Goal: Communication & Community: Share content

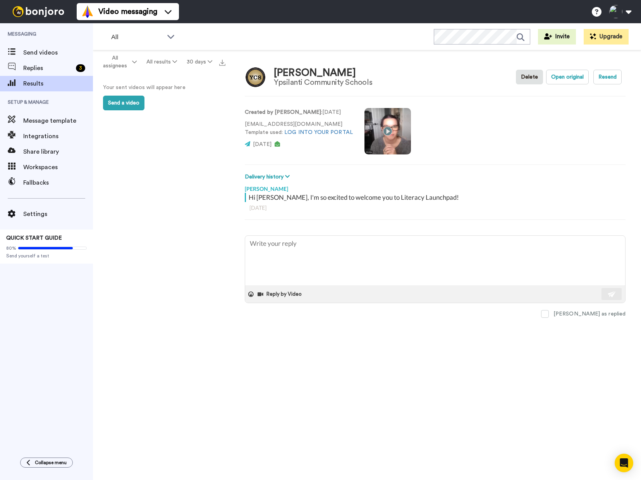
type textarea "x"
click at [33, 69] on span "Replies" at bounding box center [48, 67] width 50 height 9
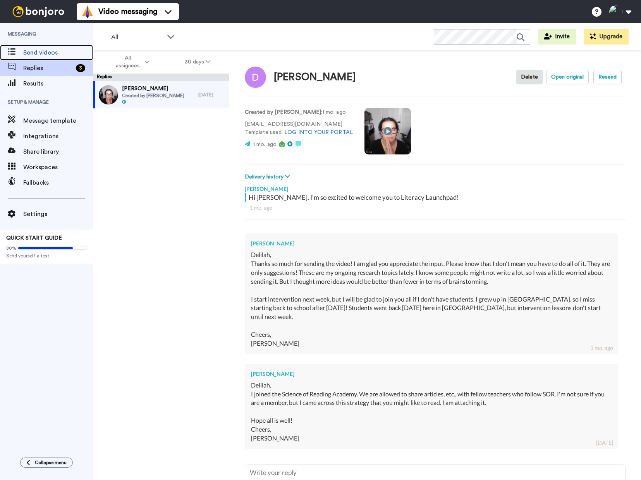
click at [42, 52] on span "Send videos" at bounding box center [58, 52] width 70 height 9
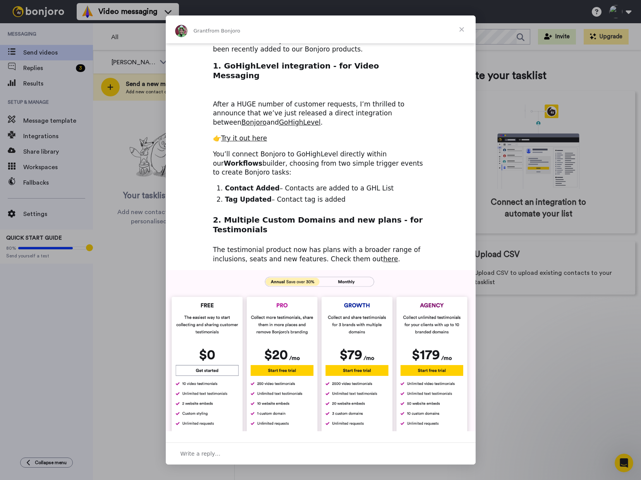
scroll to position [77, 0]
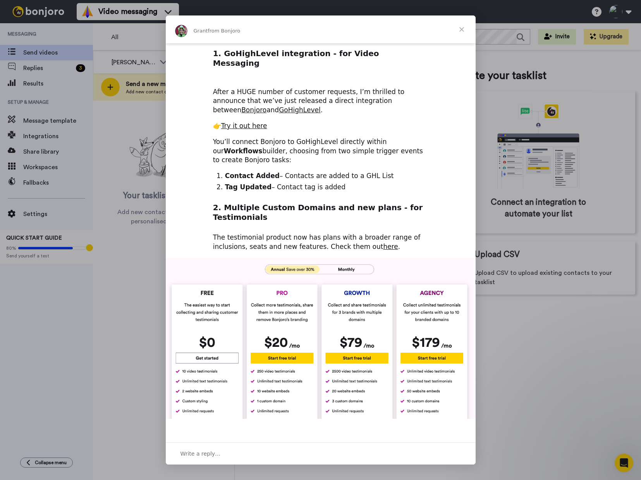
click at [461, 29] on span "Close" at bounding box center [461, 29] width 28 height 28
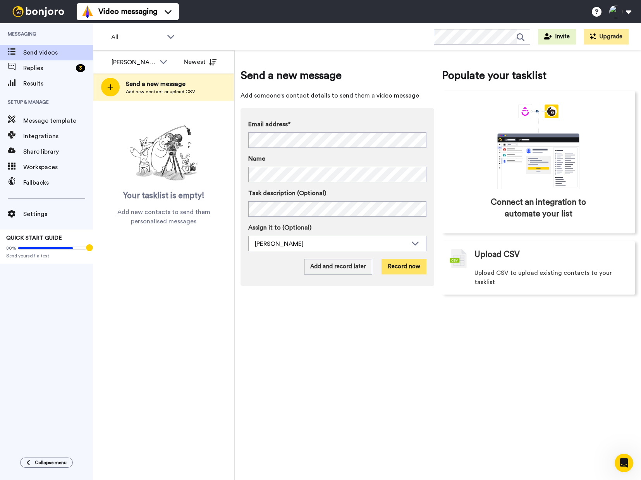
click at [404, 264] on button "Record now" at bounding box center [403, 266] width 45 height 15
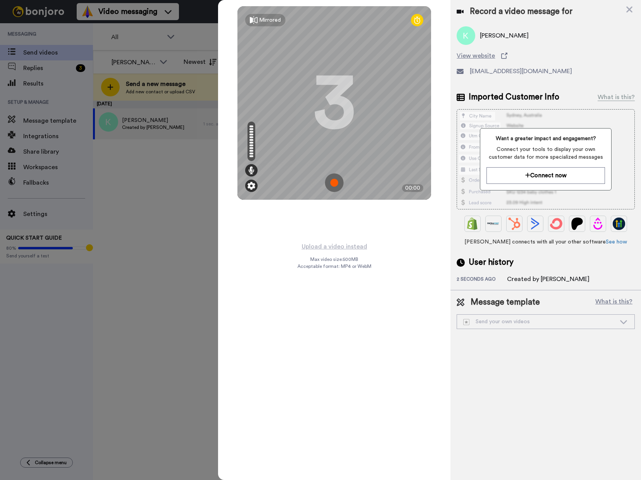
click at [252, 186] on img at bounding box center [251, 186] width 8 height 8
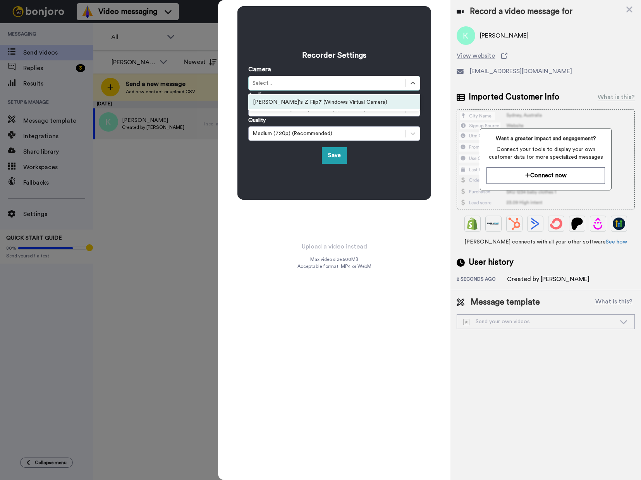
click at [352, 85] on div "Select..." at bounding box center [326, 83] width 149 height 8
click at [403, 64] on div "Recorder Settings Camera option Delilah's Z Flip7 (Windows Virtual Camera) focu…" at bounding box center [334, 103] width 172 height 122
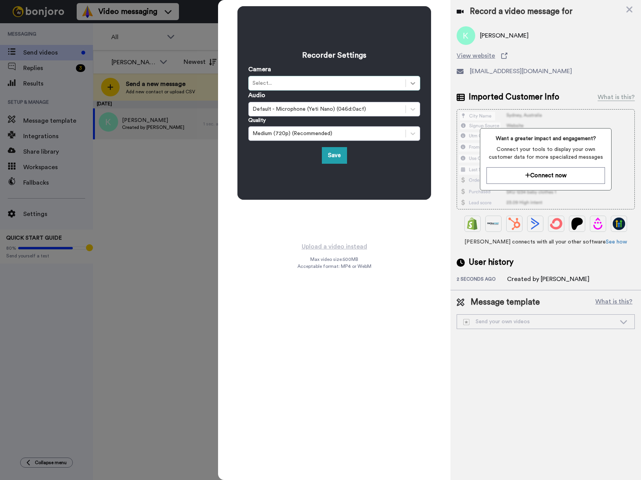
click at [412, 79] on icon at bounding box center [413, 83] width 8 height 8
click at [410, 71] on div "Camera option Delilah's Z Flip7 (Windows Virtual Camera) focused, 1 of 1. 1 res…" at bounding box center [334, 78] width 172 height 26
click at [412, 85] on icon at bounding box center [413, 83] width 8 height 8
click at [412, 86] on icon at bounding box center [413, 83] width 8 height 8
click at [405, 70] on div "Camera Select is focused , press Down to open the menu, Select..." at bounding box center [334, 78] width 172 height 26
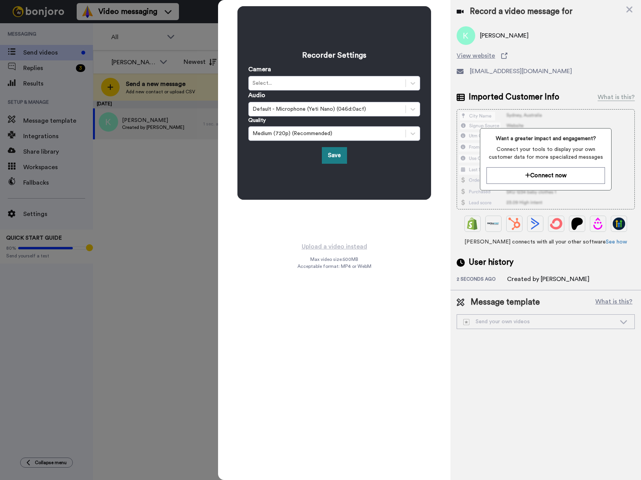
click at [342, 158] on button "Save" at bounding box center [334, 155] width 25 height 17
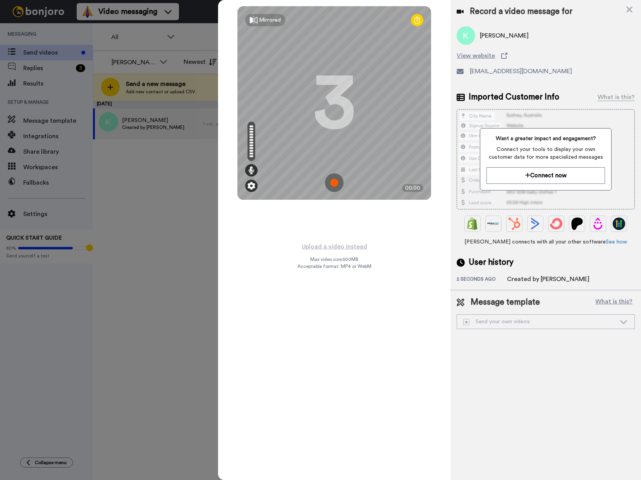
click at [250, 186] on img at bounding box center [251, 186] width 8 height 8
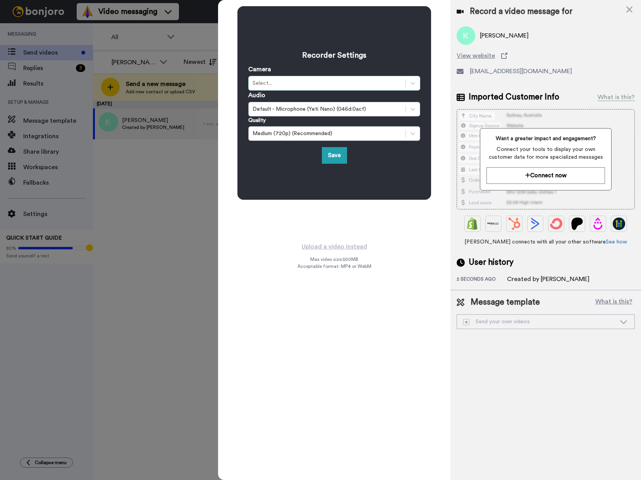
click at [383, 82] on div "Select..." at bounding box center [326, 83] width 149 height 8
click at [410, 82] on div at bounding box center [413, 83] width 14 height 14
click at [356, 138] on div "Medium (720p) (Recommended)" at bounding box center [327, 133] width 157 height 9
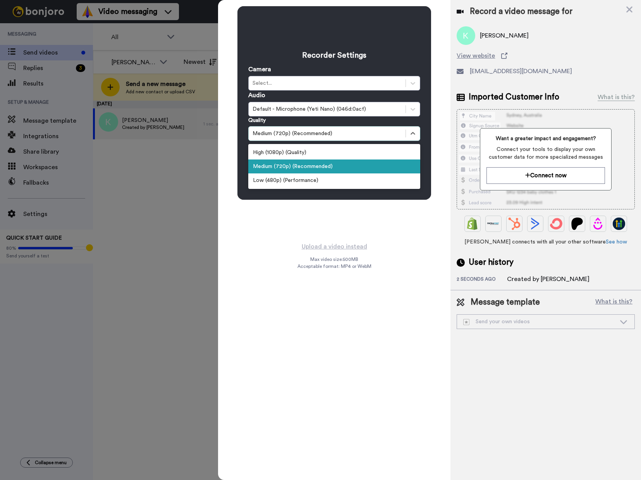
click at [336, 163] on div "Medium (720p) (Recommended)" at bounding box center [334, 166] width 172 height 14
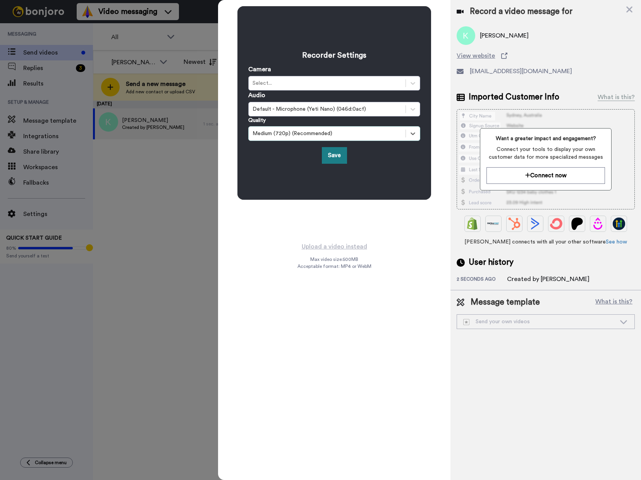
click at [335, 158] on button "Save" at bounding box center [334, 155] width 25 height 17
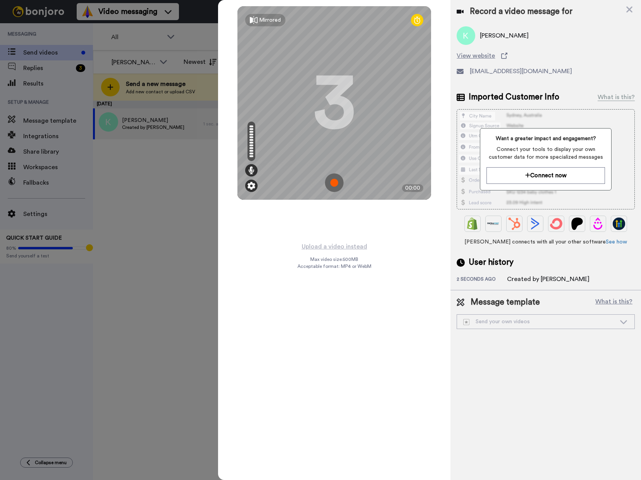
click at [250, 185] on img at bounding box center [251, 186] width 8 height 8
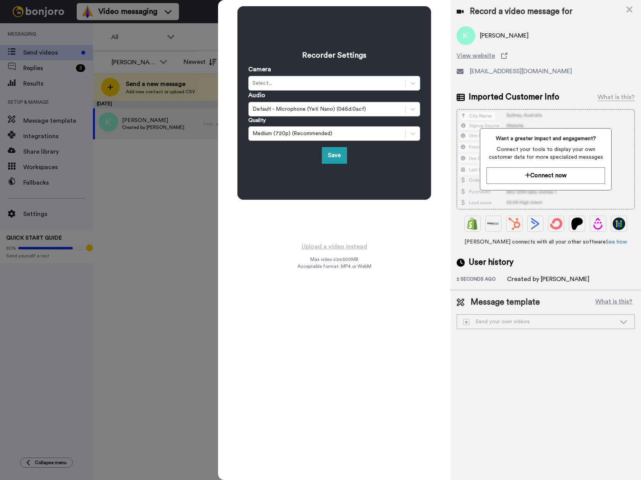
click at [302, 86] on div "Select..." at bounding box center [326, 83] width 149 height 8
click at [329, 101] on div "Delilah's Z Flip7 (Windows Virtual Camera)" at bounding box center [334, 102] width 172 height 14
click at [416, 82] on div at bounding box center [413, 83] width 14 height 14
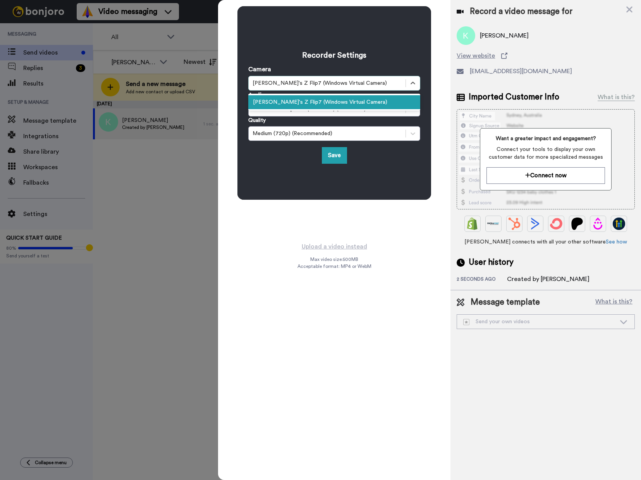
click at [356, 77] on div "Delilah's Z Flip7 (Windows Virtual Camera)" at bounding box center [334, 83] width 172 height 15
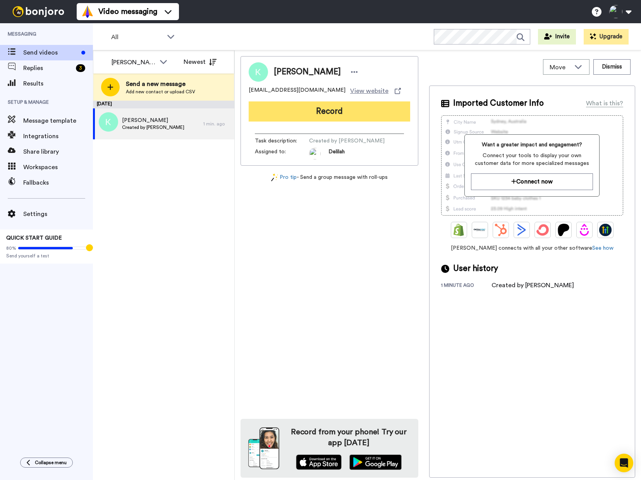
click at [355, 113] on button "Record" at bounding box center [329, 111] width 161 height 20
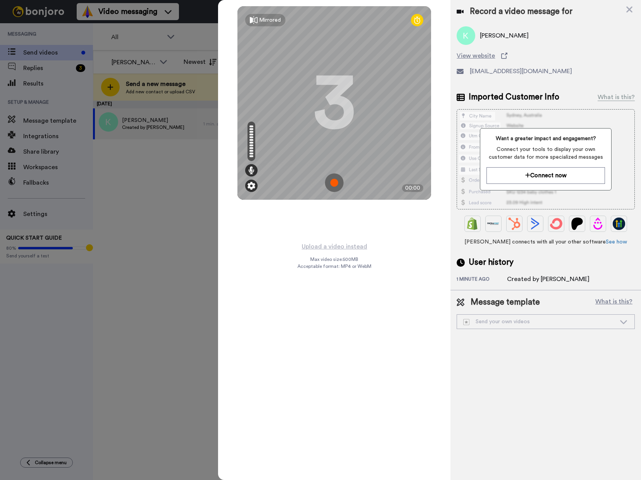
click at [252, 186] on img at bounding box center [251, 186] width 8 height 8
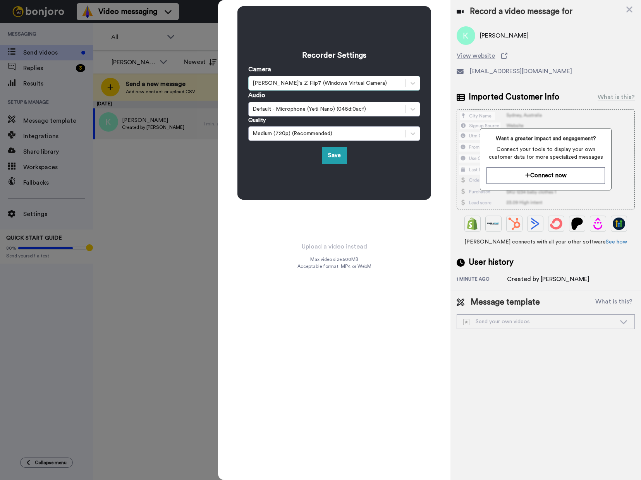
click at [400, 83] on div "Delilah's Z Flip7 (Windows Virtual Camera)" at bounding box center [326, 83] width 149 height 8
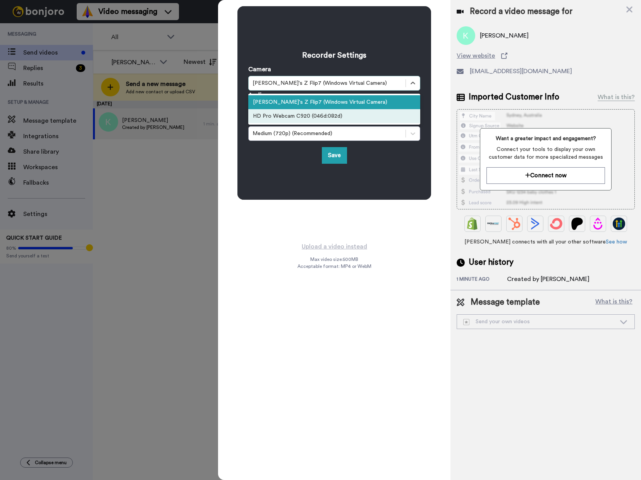
click at [356, 119] on div "HD Pro Webcam C920 (046d:082d)" at bounding box center [334, 116] width 172 height 14
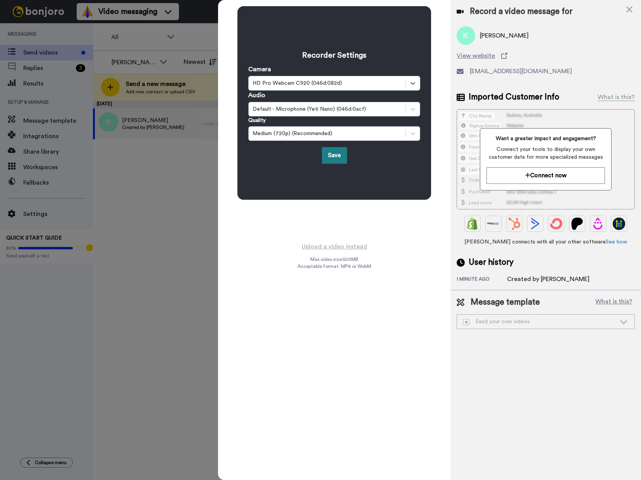
click at [334, 155] on button "Save" at bounding box center [334, 155] width 25 height 17
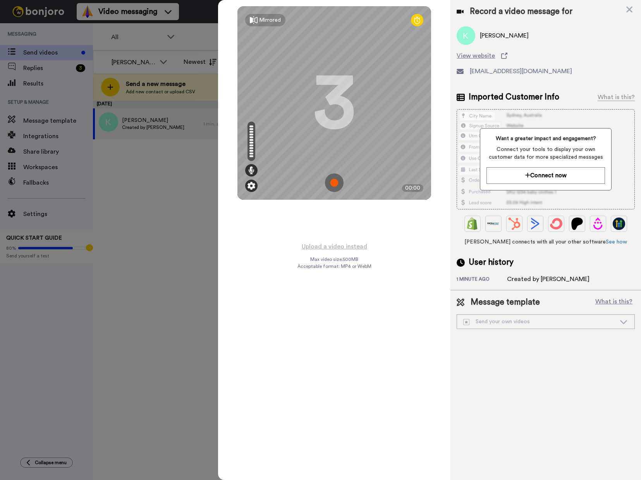
click at [255, 186] on div at bounding box center [251, 186] width 12 height 12
click at [250, 188] on img at bounding box center [251, 186] width 8 height 8
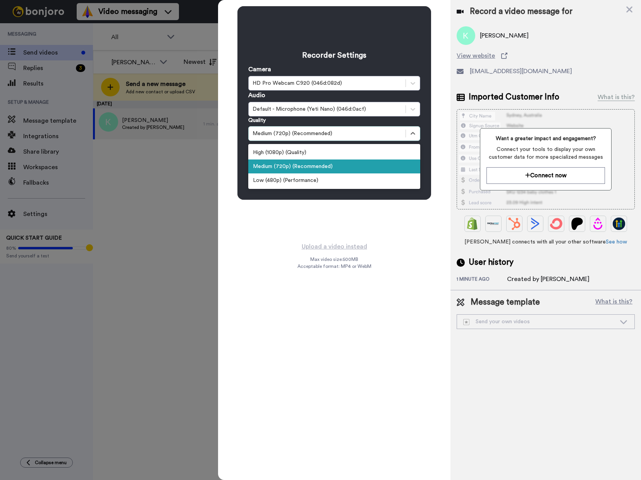
click at [405, 131] on div "Medium (720p) (Recommended)" at bounding box center [327, 133] width 157 height 9
click at [352, 167] on div "Medium (720p) (Recommended)" at bounding box center [334, 166] width 172 height 14
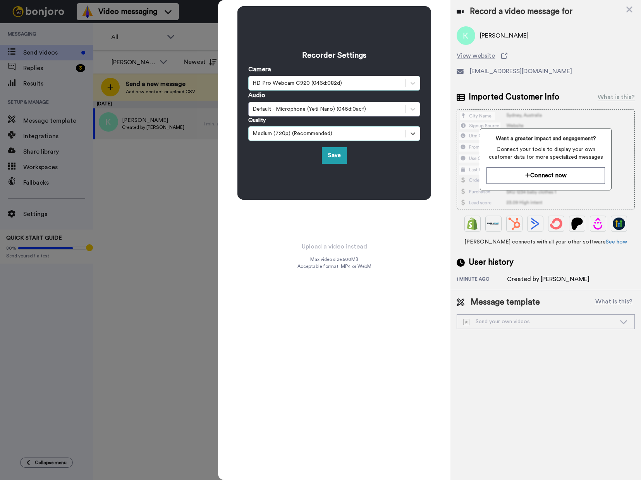
click at [404, 85] on div "HD Pro Webcam C920 (046d:082d)" at bounding box center [327, 83] width 157 height 9
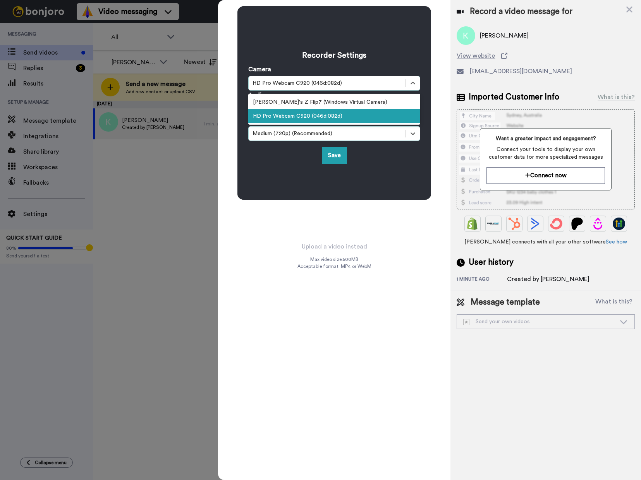
click at [352, 119] on div "HD Pro Webcam C920 (046d:082d)" at bounding box center [334, 116] width 172 height 14
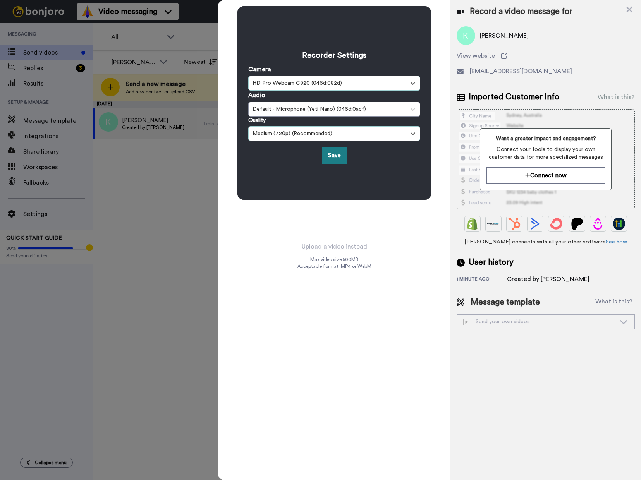
click at [332, 151] on button "Save" at bounding box center [334, 155] width 25 height 17
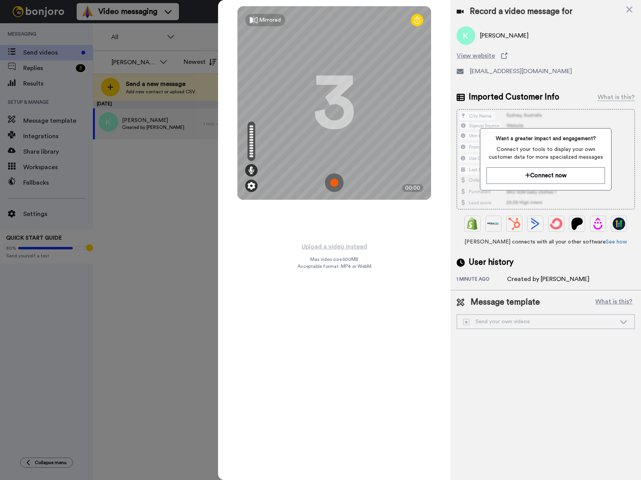
click at [252, 183] on img at bounding box center [251, 186] width 8 height 8
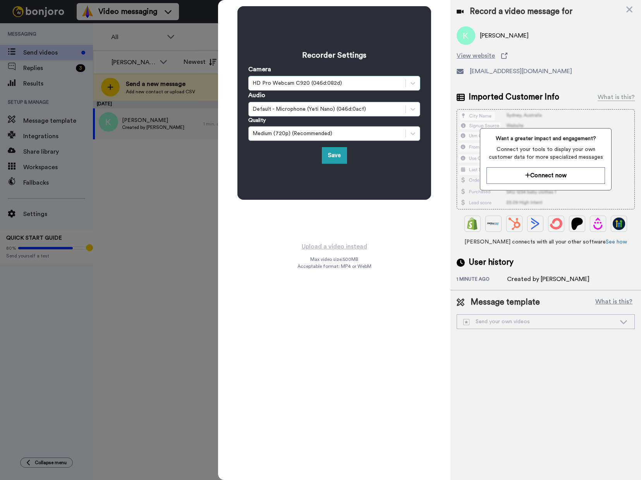
click at [389, 85] on div "HD Pro Webcam C920 (046d:082d)" at bounding box center [326, 83] width 149 height 8
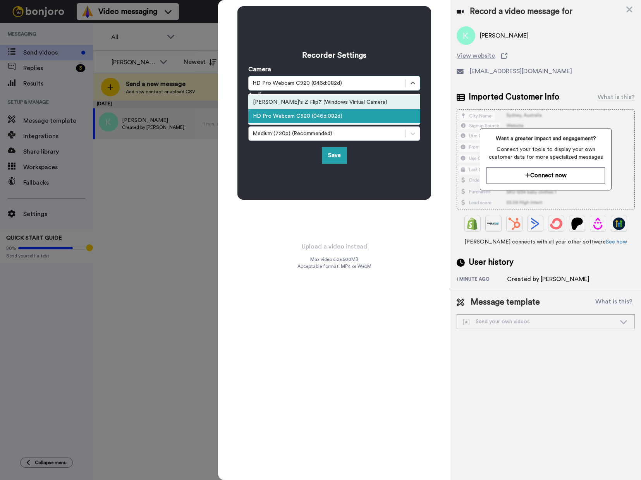
click at [368, 105] on div "[PERSON_NAME]'s Z Flip7 (Windows Virtual Camera)" at bounding box center [334, 102] width 172 height 14
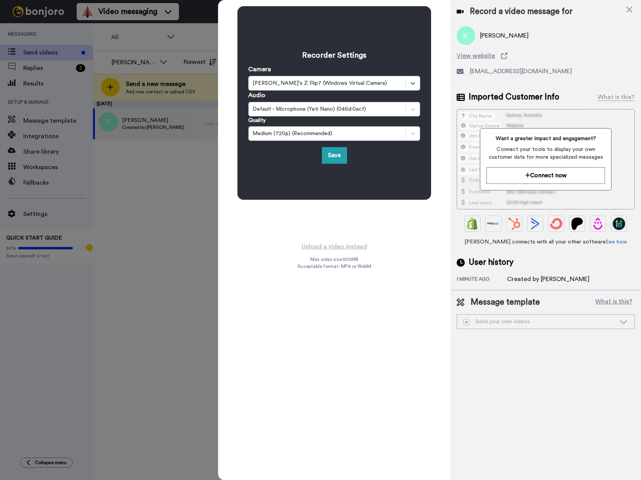
click at [375, 81] on div "[PERSON_NAME]'s Z Flip7 (Windows Virtual Camera)" at bounding box center [326, 83] width 149 height 8
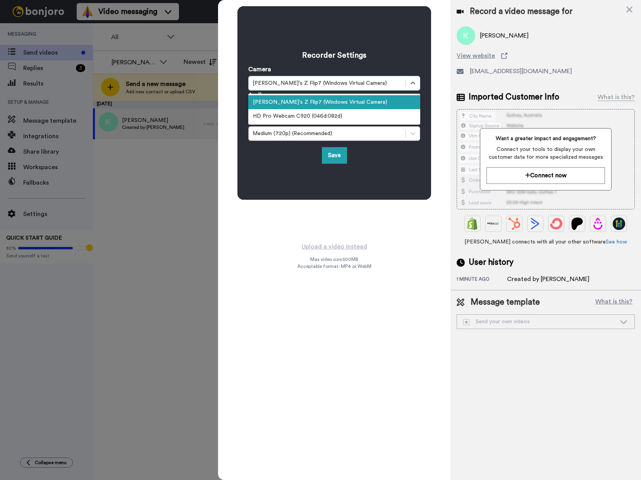
click at [326, 118] on div "HD Pro Webcam C920 (046d:082d)" at bounding box center [334, 116] width 172 height 14
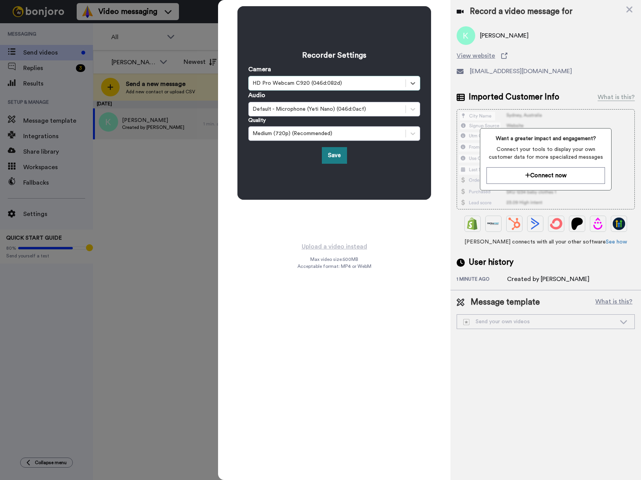
click at [342, 153] on button "Save" at bounding box center [334, 155] width 25 height 17
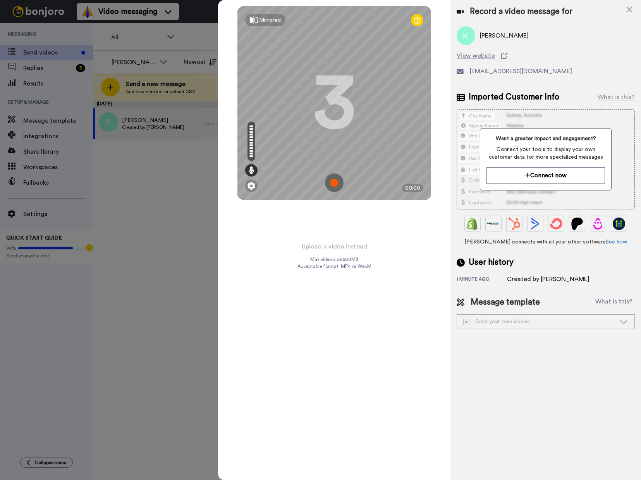
click at [332, 105] on div "3" at bounding box center [334, 103] width 43 height 58
click at [328, 109] on div "3" at bounding box center [334, 103] width 43 height 58
click at [327, 110] on div "3" at bounding box center [334, 103] width 43 height 58
click at [326, 110] on div "3" at bounding box center [334, 103] width 43 height 58
click at [252, 173] on icon at bounding box center [251, 170] width 6 height 8
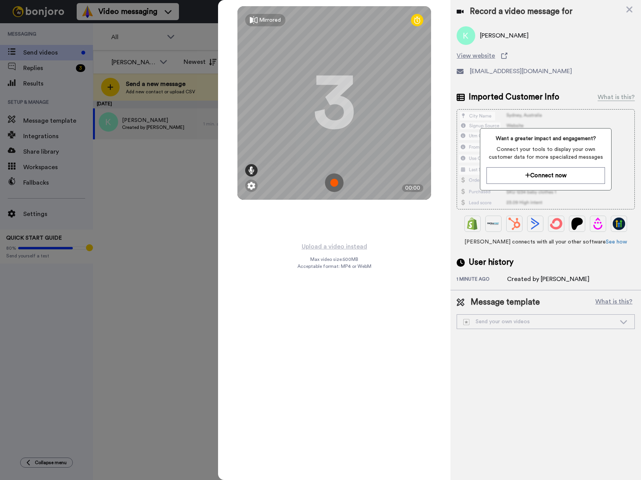
click at [252, 173] on icon at bounding box center [251, 170] width 6 height 8
click at [253, 189] on img at bounding box center [251, 186] width 8 height 8
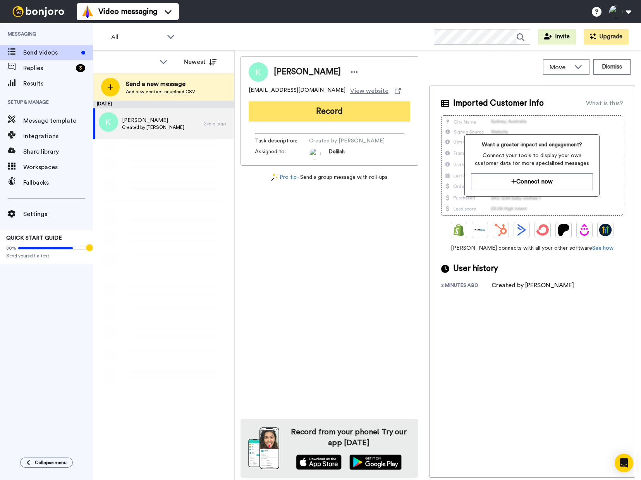
click at [351, 111] on button "Record" at bounding box center [329, 111] width 161 height 20
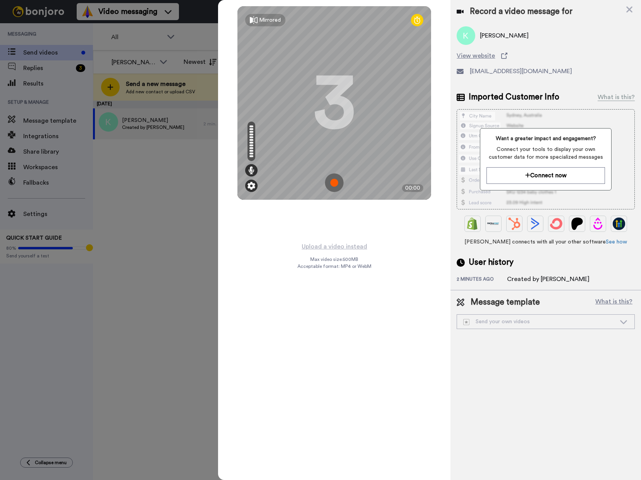
click at [252, 182] on img at bounding box center [251, 186] width 8 height 8
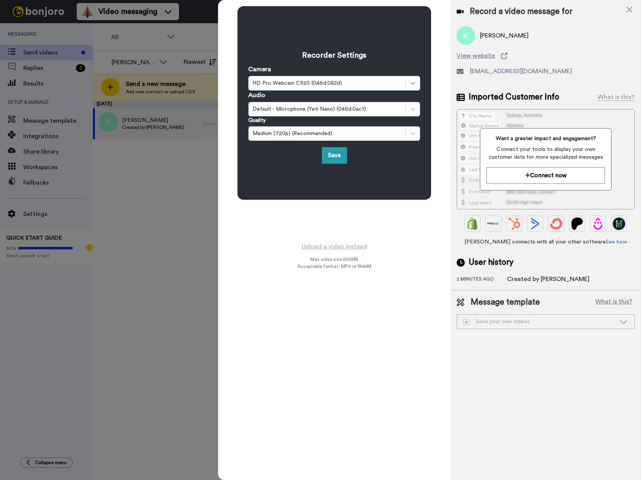
click at [407, 83] on div at bounding box center [413, 83] width 14 height 14
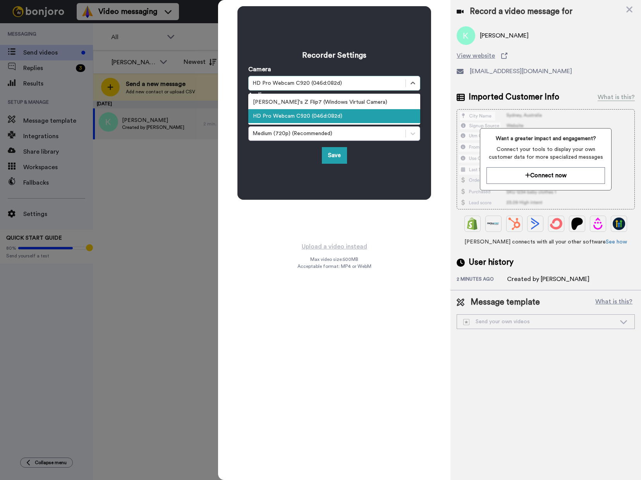
click at [365, 118] on div "HD Pro Webcam C920 (046d:082d)" at bounding box center [334, 116] width 172 height 14
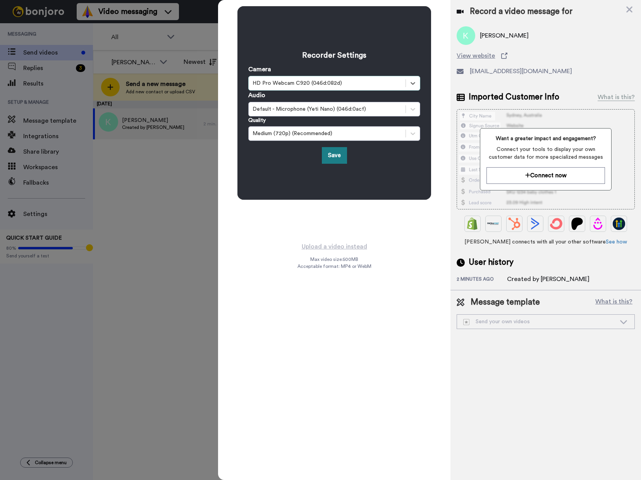
click at [334, 156] on button "Save" at bounding box center [334, 155] width 25 height 17
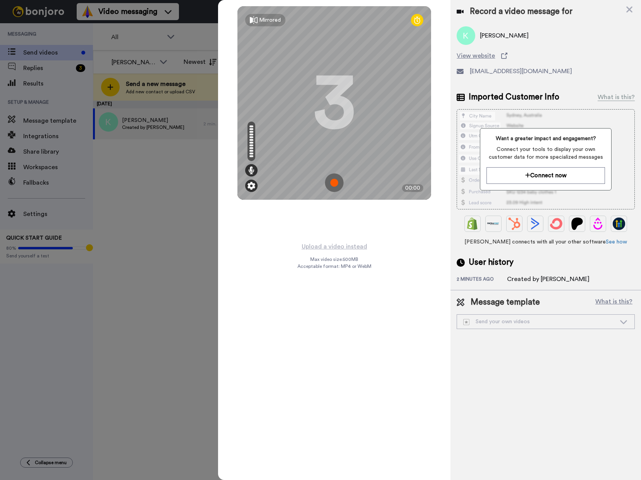
click at [253, 185] on img at bounding box center [251, 186] width 8 height 8
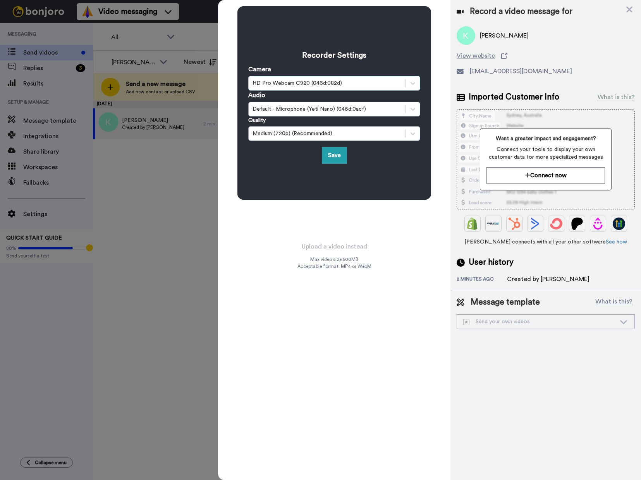
click at [382, 81] on div "HD Pro Webcam C920 (046d:082d)" at bounding box center [326, 83] width 149 height 8
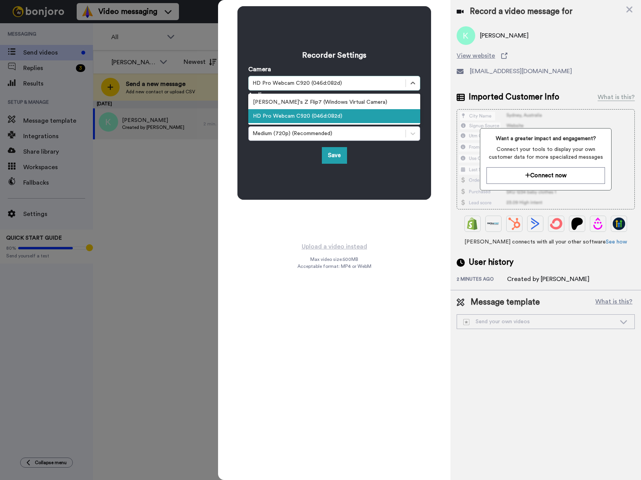
click at [351, 113] on div "HD Pro Webcam C920 (046d:082d)" at bounding box center [334, 116] width 172 height 14
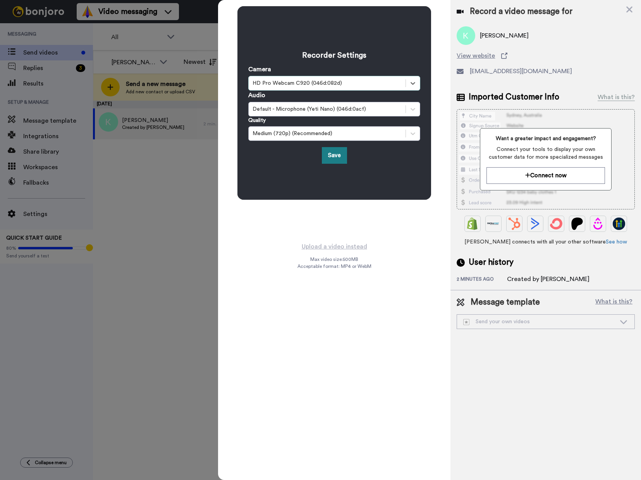
click at [332, 157] on button "Save" at bounding box center [334, 155] width 25 height 17
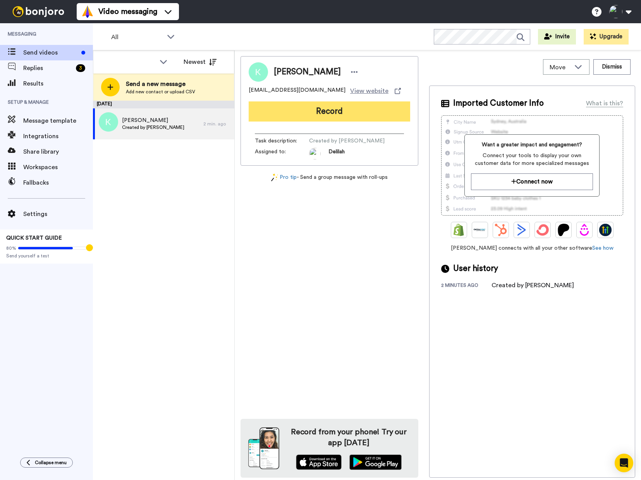
click at [323, 116] on button "Record" at bounding box center [329, 111] width 161 height 20
click at [329, 113] on button "Record" at bounding box center [329, 111] width 161 height 20
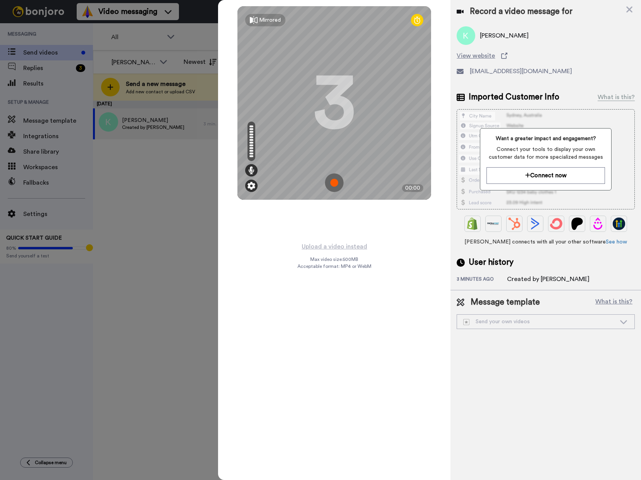
click at [252, 187] on img at bounding box center [251, 186] width 8 height 8
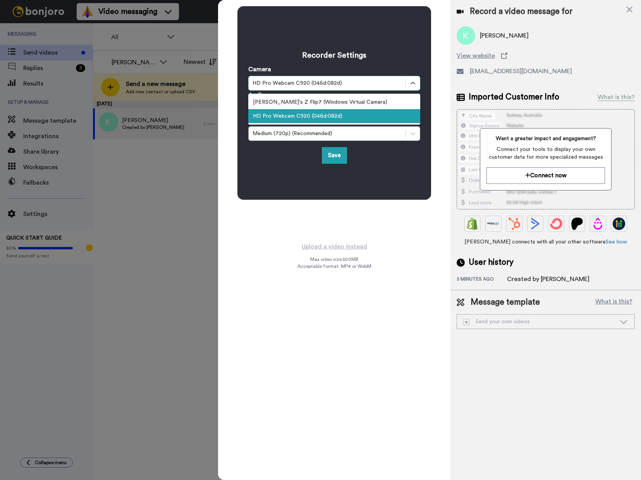
click at [390, 79] on div "HD Pro Webcam C920 (046d:082d)" at bounding box center [326, 83] width 149 height 8
click at [343, 113] on div "HD Pro Webcam C920 (046d:082d)" at bounding box center [334, 116] width 172 height 14
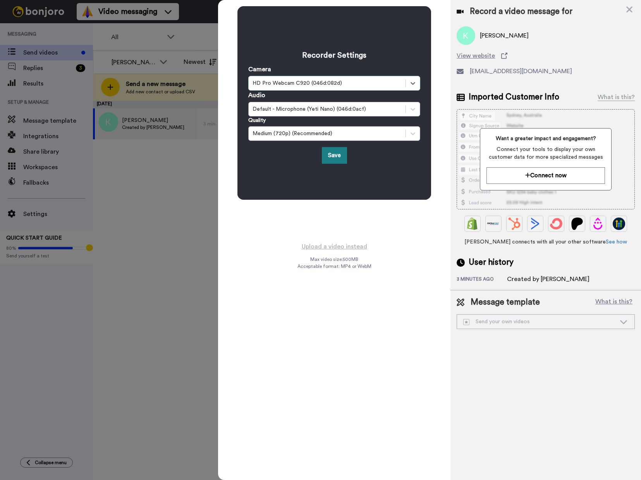
click at [330, 153] on button "Save" at bounding box center [334, 155] width 25 height 17
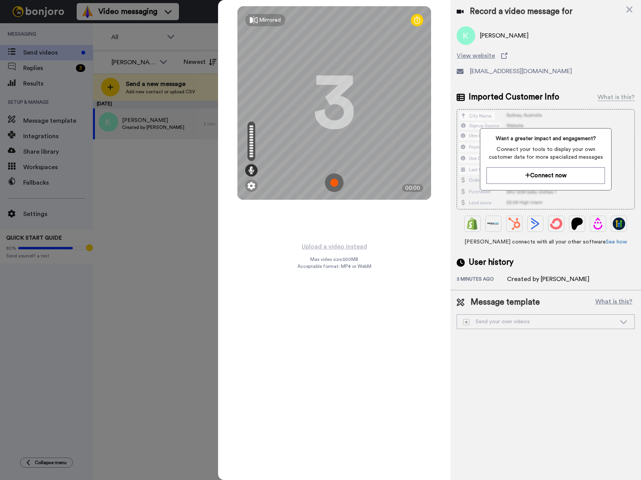
click at [171, 221] on div at bounding box center [320, 240] width 641 height 480
click at [346, 248] on button "Upload a video instead" at bounding box center [334, 247] width 70 height 10
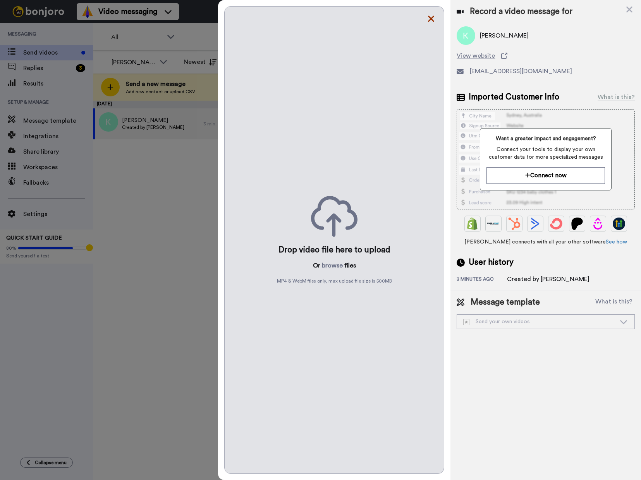
click at [430, 18] on icon at bounding box center [431, 19] width 8 height 10
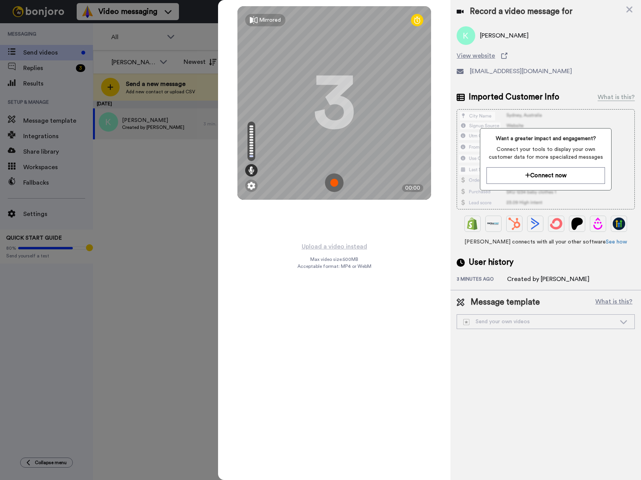
click at [176, 191] on div at bounding box center [320, 240] width 641 height 480
click at [624, 10] on div "Record a video message for" at bounding box center [545, 11] width 178 height 11
click at [628, 9] on icon at bounding box center [629, 10] width 6 height 6
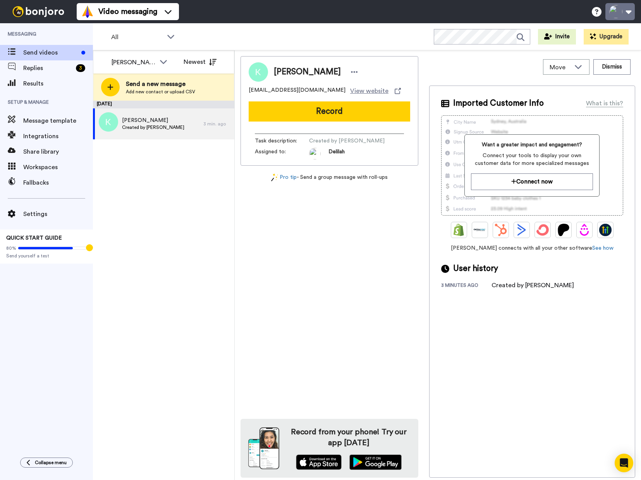
click at [626, 14] on button at bounding box center [619, 11] width 29 height 17
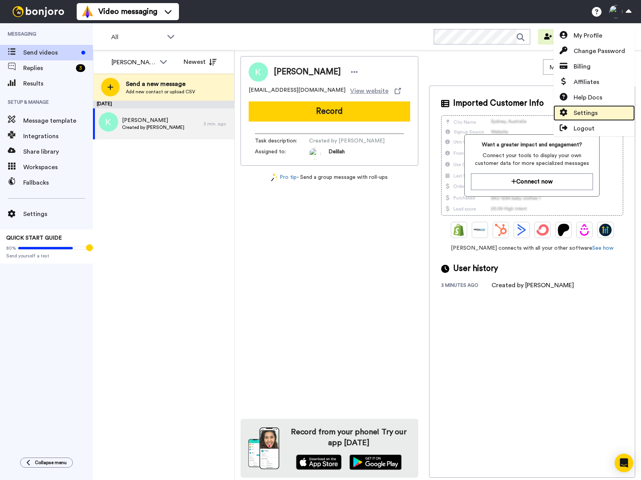
click at [601, 114] on link "Settings" at bounding box center [593, 112] width 81 height 15
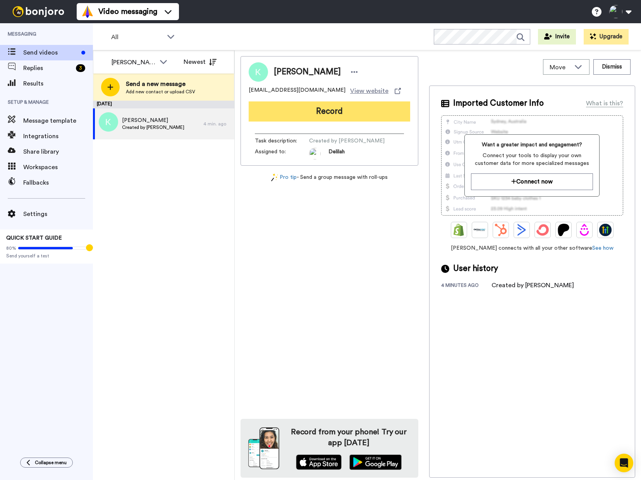
click at [328, 115] on button "Record" at bounding box center [329, 111] width 161 height 20
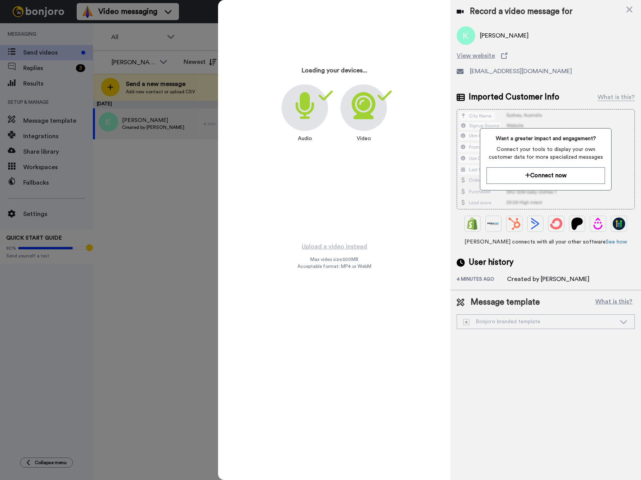
click at [362, 163] on div "Loading your devices... Audio Video" at bounding box center [334, 103] width 194 height 194
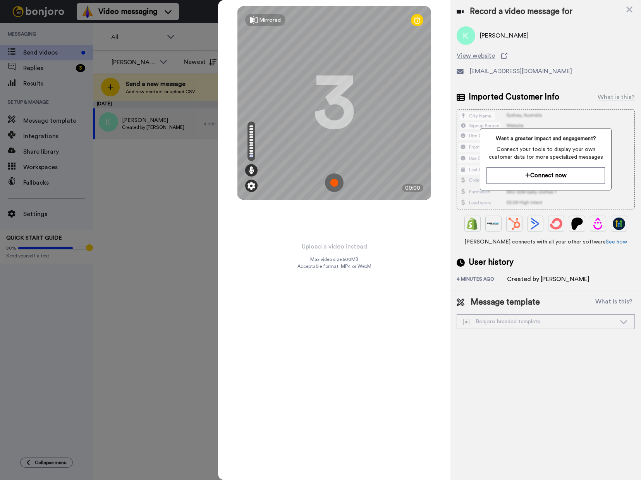
click at [254, 188] on img at bounding box center [251, 186] width 8 height 8
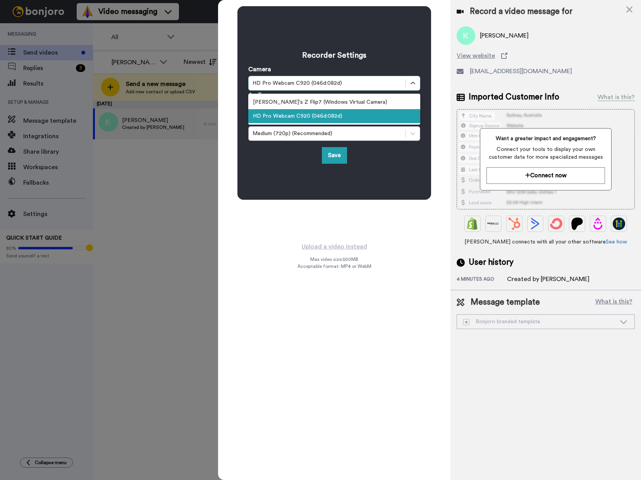
click at [353, 85] on div "HD Pro Webcam C920 (046d:082d)" at bounding box center [326, 83] width 149 height 8
click at [340, 112] on div "HD Pro Webcam C920 (046d:082d)" at bounding box center [334, 116] width 172 height 14
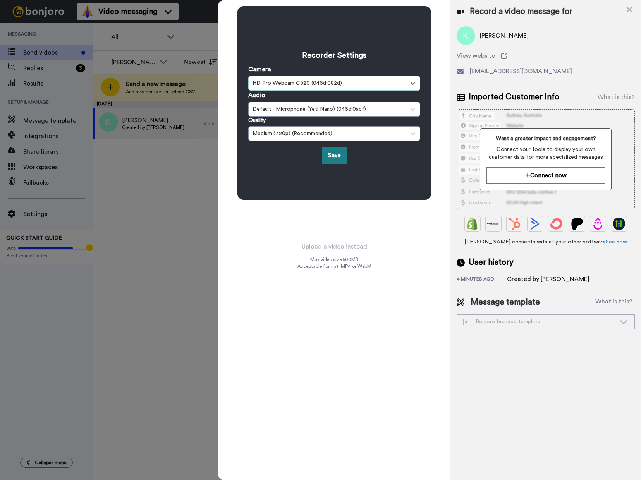
click at [340, 157] on button "Save" at bounding box center [334, 155] width 25 height 17
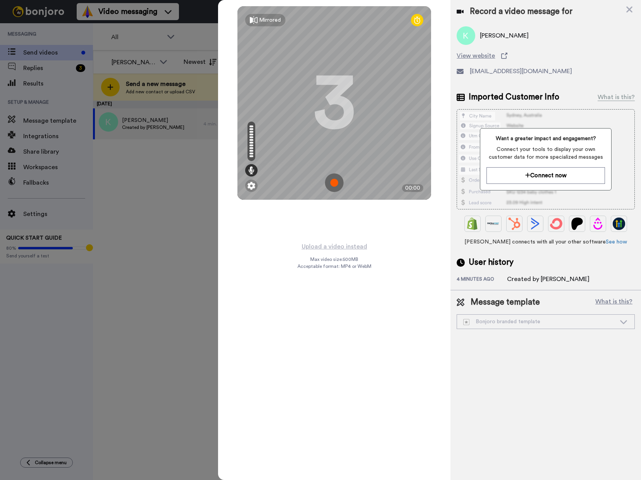
click at [336, 180] on img at bounding box center [334, 182] width 19 height 19
click at [257, 179] on div at bounding box center [251, 183] width 12 height 12
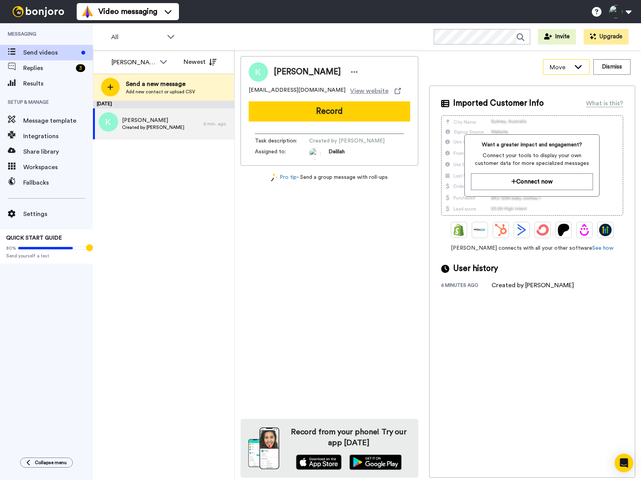
click at [581, 64] on icon at bounding box center [577, 67] width 9 height 8
click at [494, 73] on div "Move WORKSPACES View all Default Task List + Add a new workspace Dismiss" at bounding box center [532, 67] width 206 height 22
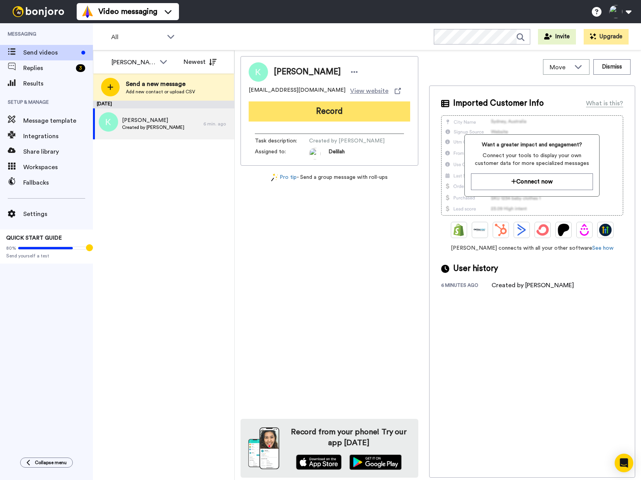
click at [335, 114] on button "Record" at bounding box center [329, 111] width 161 height 20
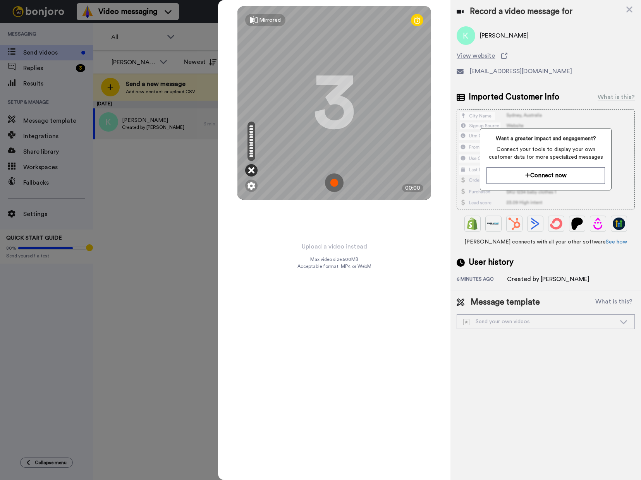
click at [252, 169] on icon at bounding box center [251, 170] width 6 height 8
click at [250, 169] on icon at bounding box center [251, 170] width 6 height 8
click at [250, 183] on img at bounding box center [251, 186] width 8 height 8
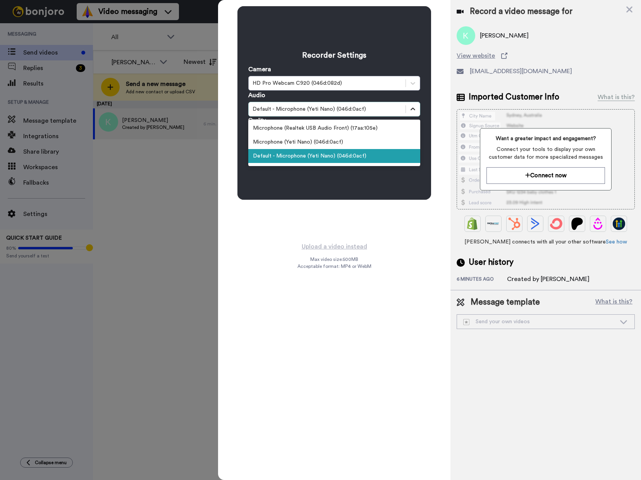
click at [416, 107] on icon at bounding box center [413, 109] width 8 height 8
click at [369, 152] on div "Default - Microphone (Yeti Nano) (046d:0acf)" at bounding box center [334, 154] width 172 height 14
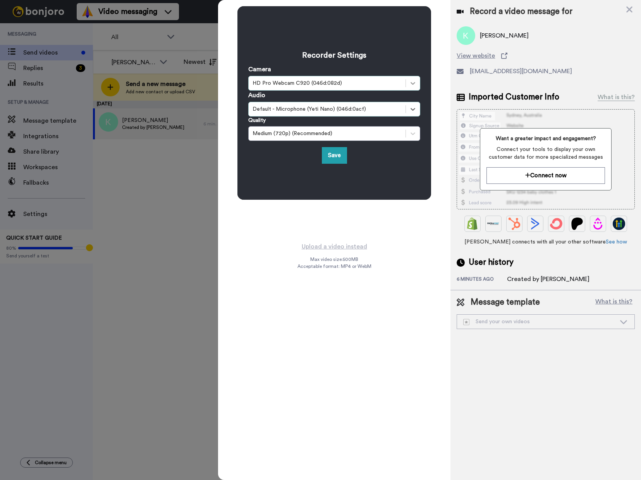
click at [410, 86] on icon at bounding box center [413, 83] width 8 height 8
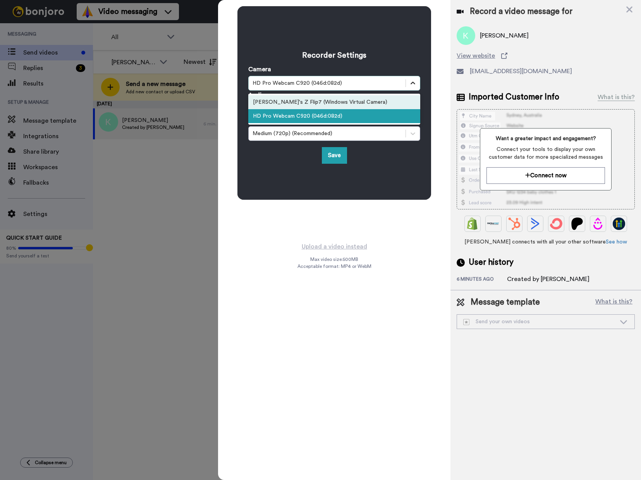
click at [416, 87] on div at bounding box center [413, 83] width 14 height 14
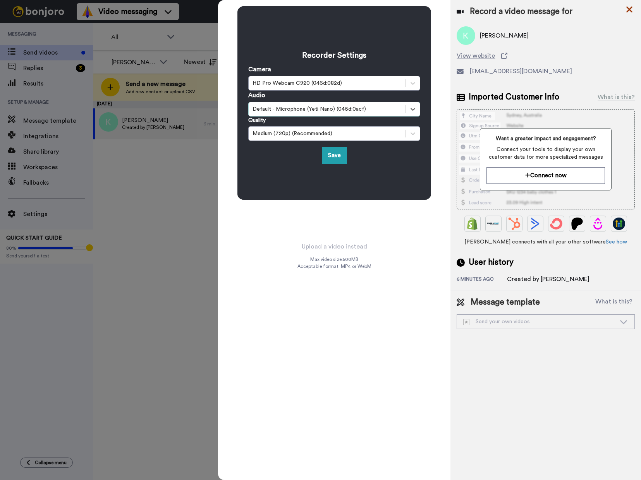
click at [628, 10] on icon at bounding box center [629, 10] width 8 height 10
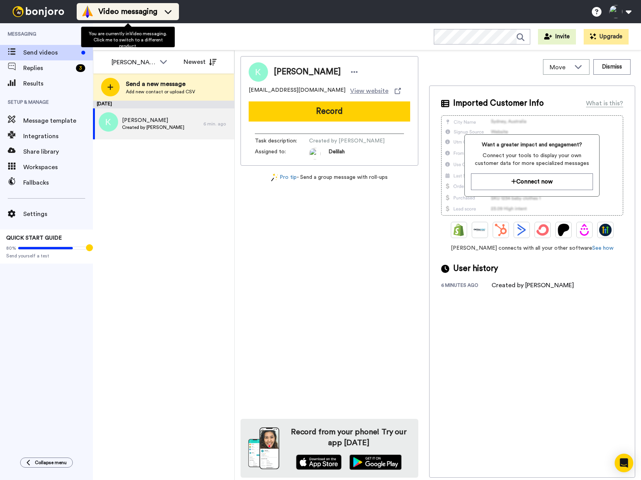
click at [168, 9] on icon at bounding box center [168, 12] width 12 height 8
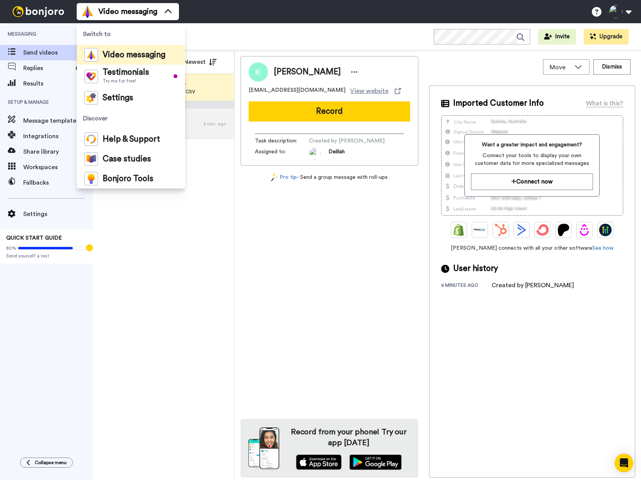
click at [231, 19] on div "Video messaging Switch to Video messaging Testimonials Try me for free! Setting…" at bounding box center [359, 11] width 564 height 23
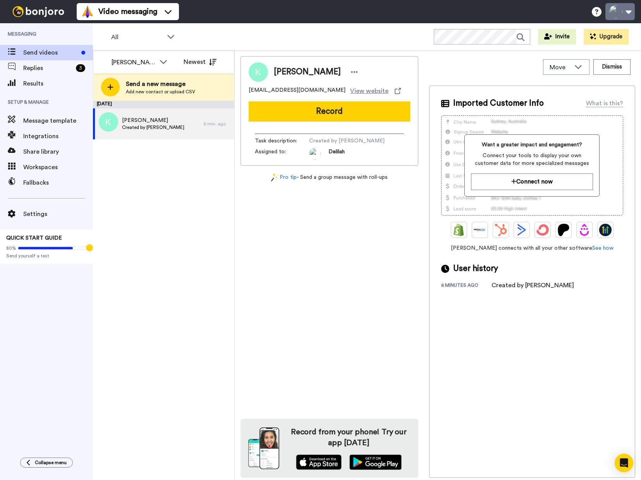
click at [625, 15] on button at bounding box center [619, 11] width 29 height 17
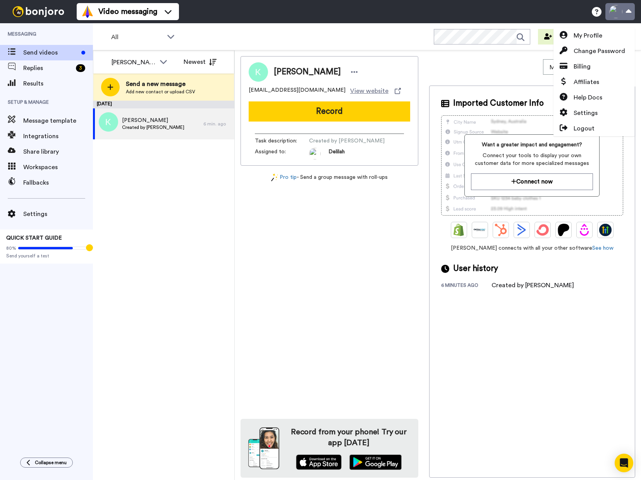
click at [625, 15] on button at bounding box center [619, 11] width 29 height 17
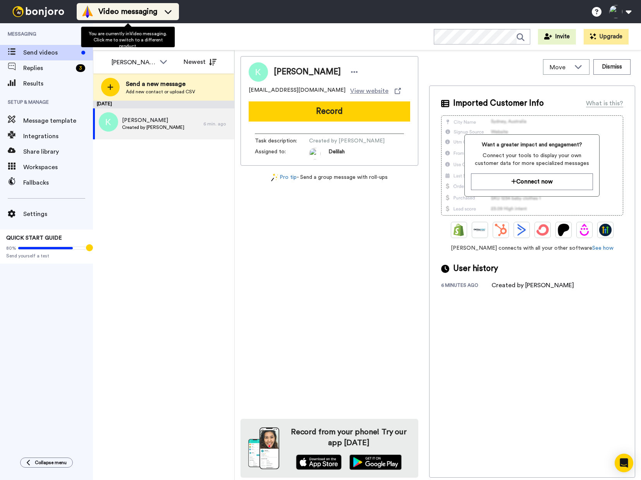
click at [149, 10] on span "Video messaging" at bounding box center [127, 11] width 59 height 11
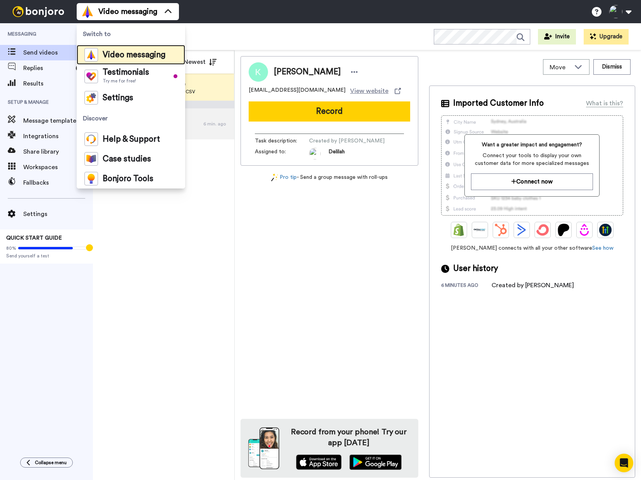
click at [124, 58] on span "Video messaging" at bounding box center [134, 55] width 63 height 8
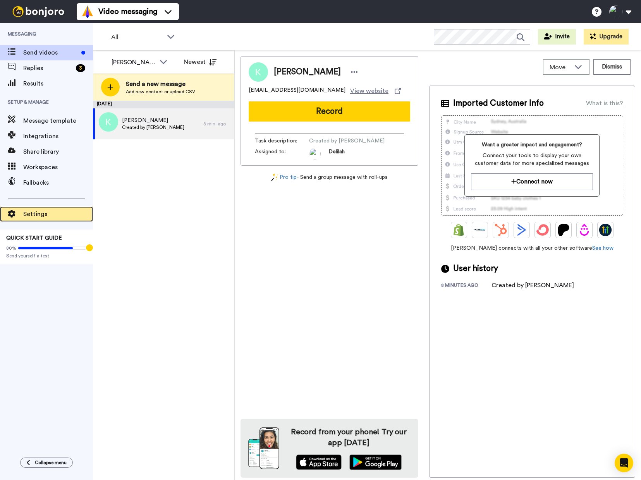
click at [41, 213] on span "Settings" at bounding box center [58, 213] width 70 height 9
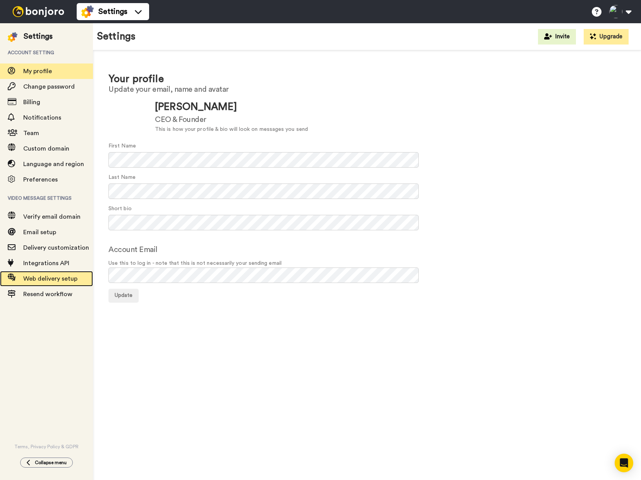
click at [66, 278] on span "Web delivery setup" at bounding box center [50, 279] width 54 height 6
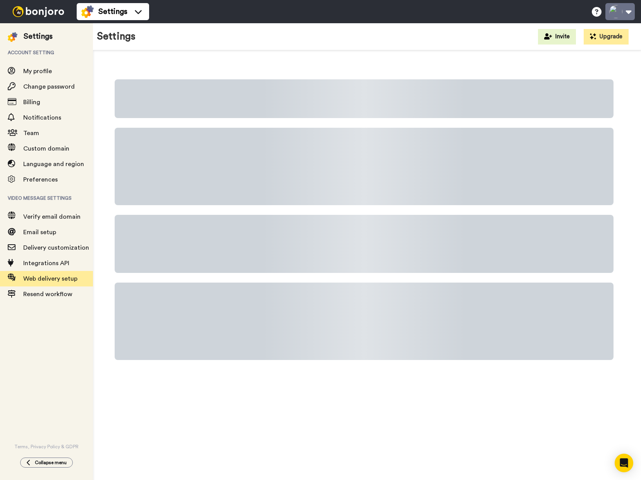
click at [626, 14] on button at bounding box center [619, 11] width 29 height 17
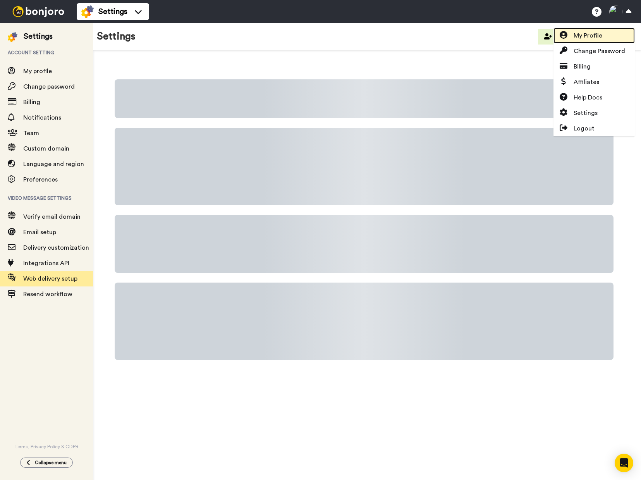
click at [598, 41] on link "My Profile" at bounding box center [593, 35] width 81 height 15
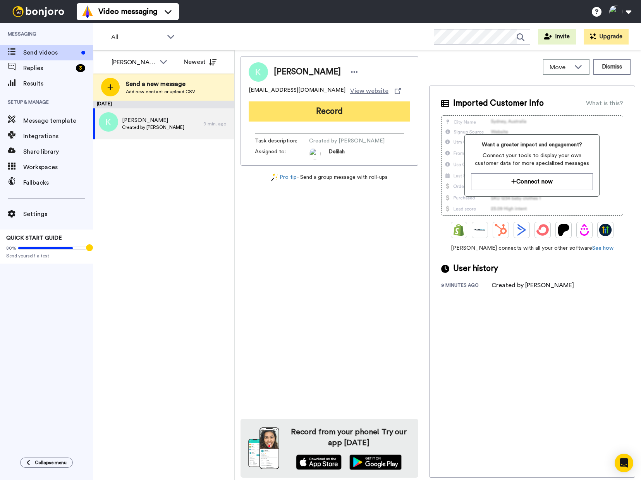
click at [355, 115] on button "Record" at bounding box center [329, 111] width 161 height 20
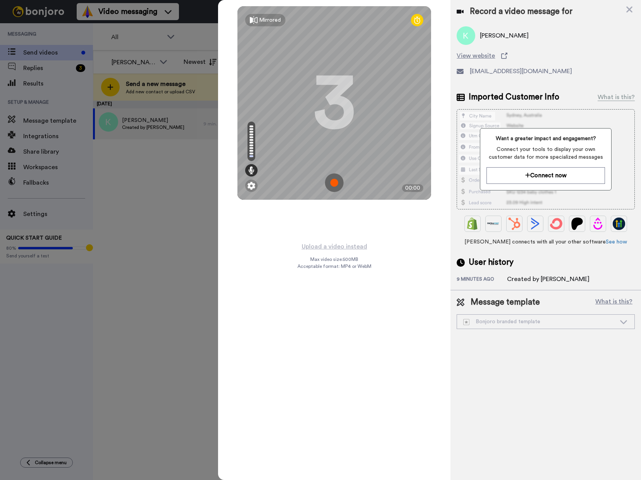
click at [332, 180] on img at bounding box center [334, 182] width 19 height 19
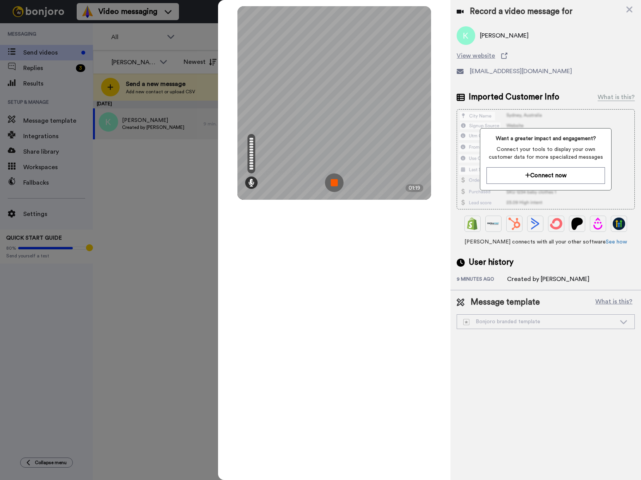
click at [338, 184] on img at bounding box center [334, 182] width 19 height 19
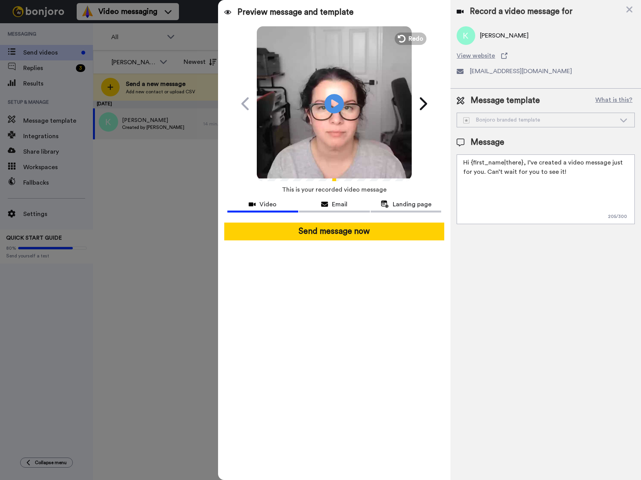
click at [567, 177] on textarea "Hi {first_name|there}, I’ve created a video message just for you. Can’t wait fo…" at bounding box center [545, 189] width 178 height 70
paste textarea "https://delilaho.thrivecart.com/l/literacy-launchpad/"
click at [465, 190] on textarea "Hi {first_name|there}, I’ve created a video message just for you. Can’t wait fo…" at bounding box center [545, 189] width 178 height 70
click at [494, 190] on textarea "Hi {first_name|there}, I’ve created a video message just for you. Can’t wait fo…" at bounding box center [545, 189] width 178 height 70
type textarea "Hi {first_name|there}, I’ve created a video message just for you. Can’t wait fo…"
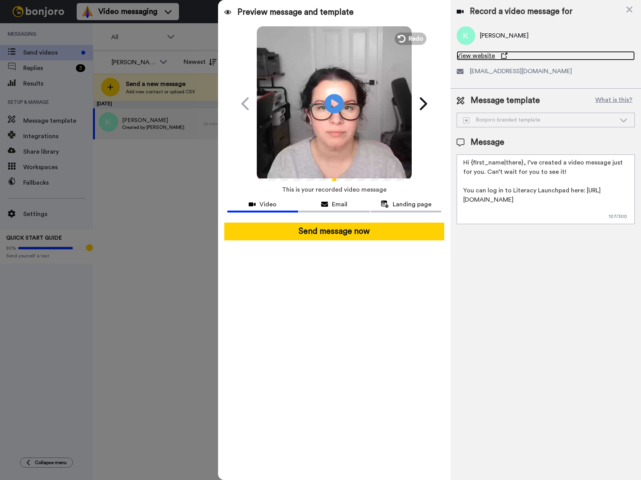
click at [501, 55] on icon at bounding box center [504, 56] width 6 height 6
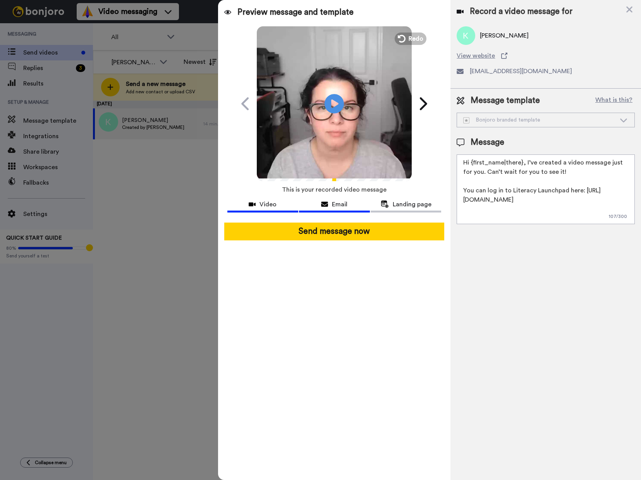
click at [339, 204] on span "Email" at bounding box center [339, 204] width 15 height 9
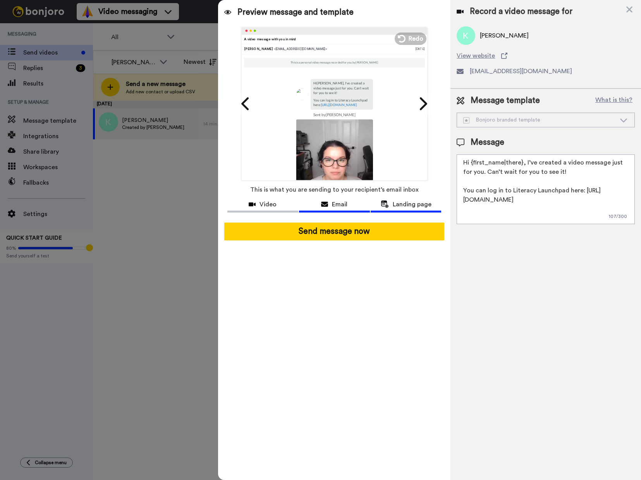
click at [416, 203] on span "Landing page" at bounding box center [411, 204] width 39 height 9
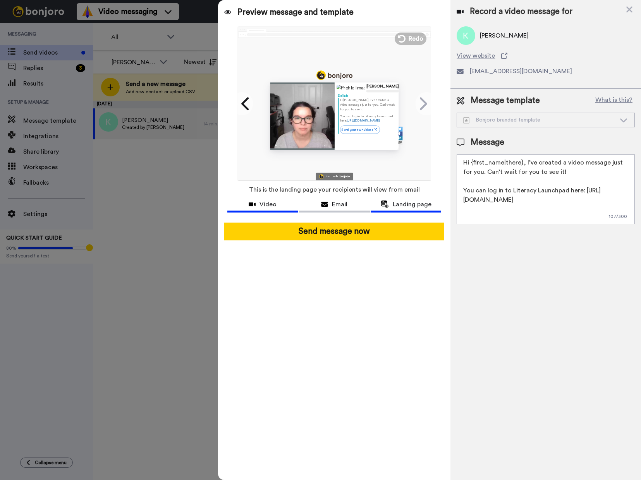
click at [271, 206] on span "Video" at bounding box center [267, 204] width 17 height 9
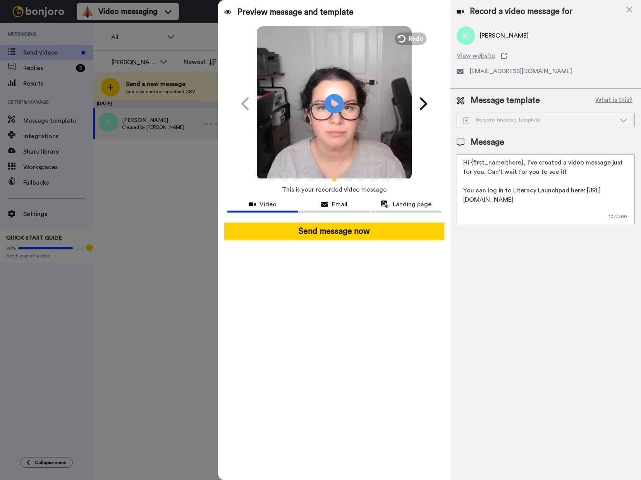
click at [608, 119] on div "Bonjoro branded template" at bounding box center [539, 120] width 153 height 8
click at [624, 121] on icon at bounding box center [623, 120] width 7 height 4
click at [332, 106] on icon "Play/Pause" at bounding box center [334, 103] width 21 height 37
click at [337, 101] on icon "Play/Pause" at bounding box center [334, 103] width 21 height 37
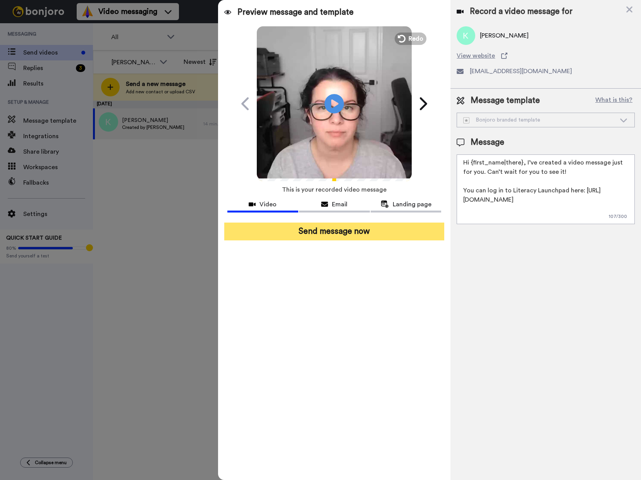
click at [346, 230] on button "Send message now" at bounding box center [334, 232] width 220 height 18
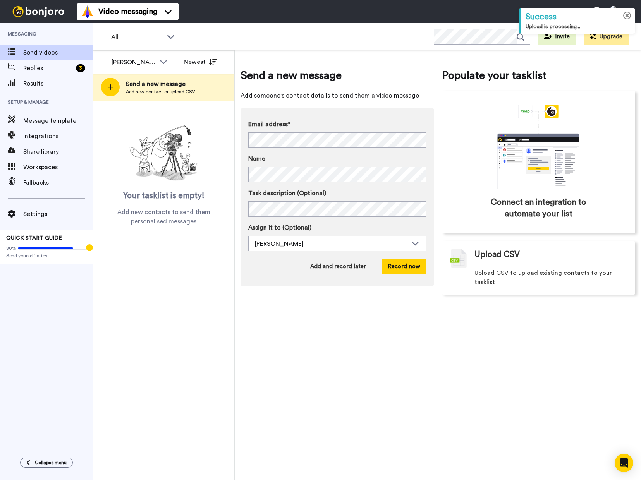
drag, startPoint x: 625, startPoint y: 12, endPoint x: 597, endPoint y: 20, distance: 29.3
click at [625, 12] on icon at bounding box center [627, 16] width 8 height 8
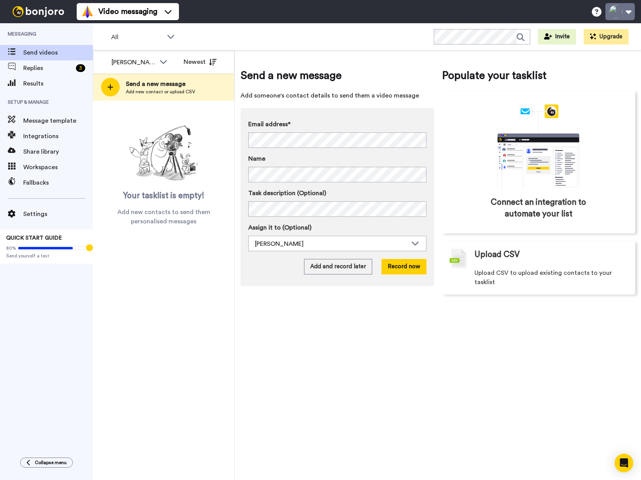
click at [628, 15] on button at bounding box center [619, 11] width 29 height 17
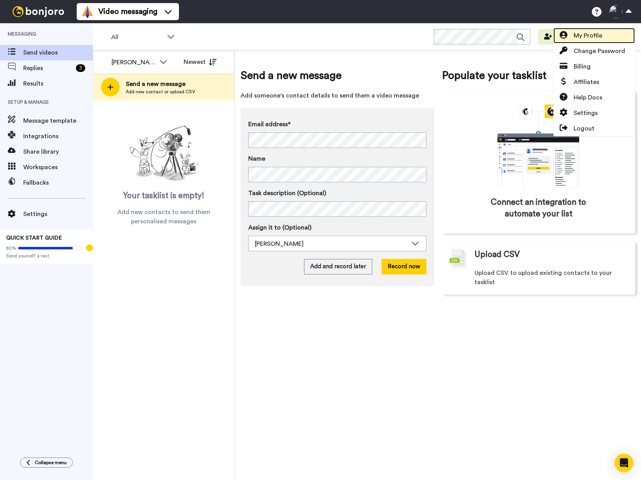
click at [593, 38] on span "My Profile" at bounding box center [587, 35] width 29 height 9
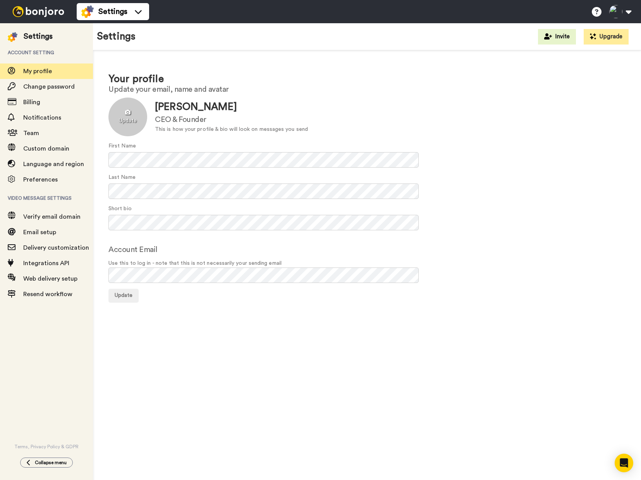
click at [127, 119] on div at bounding box center [127, 117] width 39 height 39
click at [575, 178] on div "Last Name" at bounding box center [366, 186] width 517 height 26
click at [30, 19] on div at bounding box center [38, 11] width 77 height 23
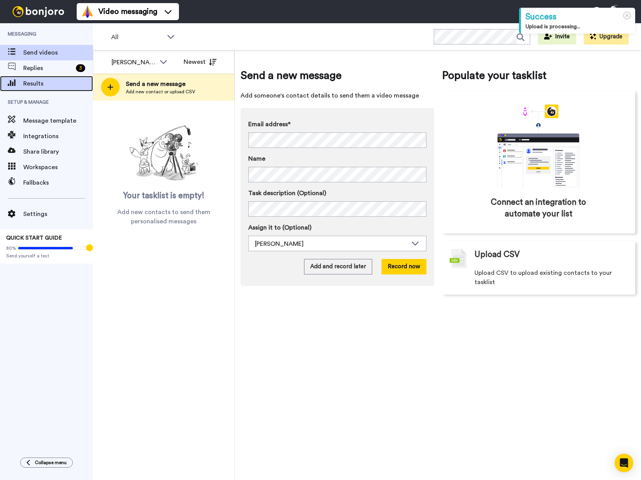
click at [39, 81] on span "Results" at bounding box center [58, 83] width 70 height 9
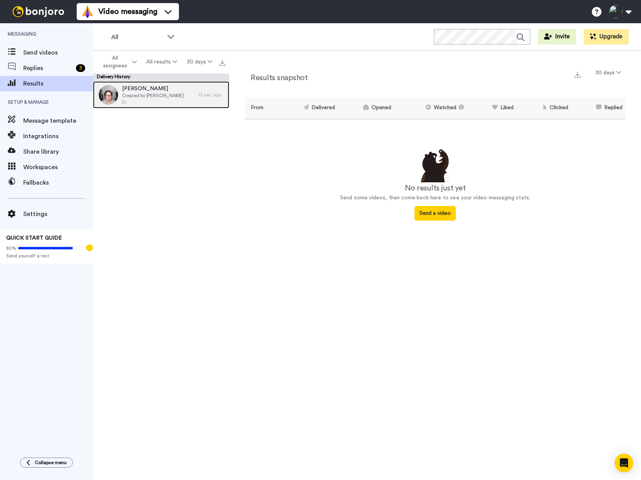
click at [159, 98] on span "Created by [PERSON_NAME]" at bounding box center [153, 96] width 62 height 6
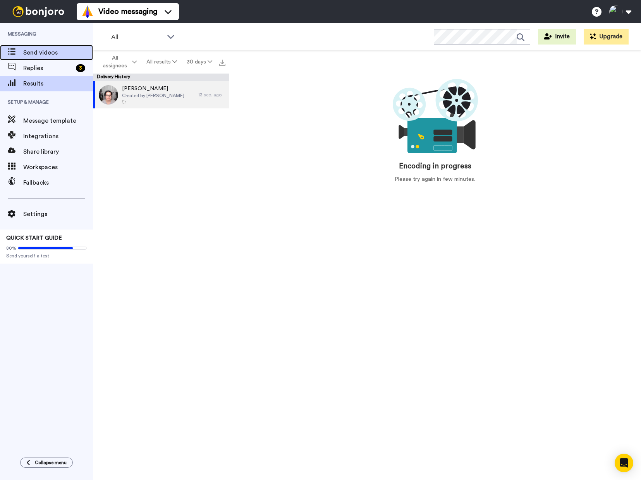
click at [39, 58] on div "Send videos" at bounding box center [46, 52] width 93 height 15
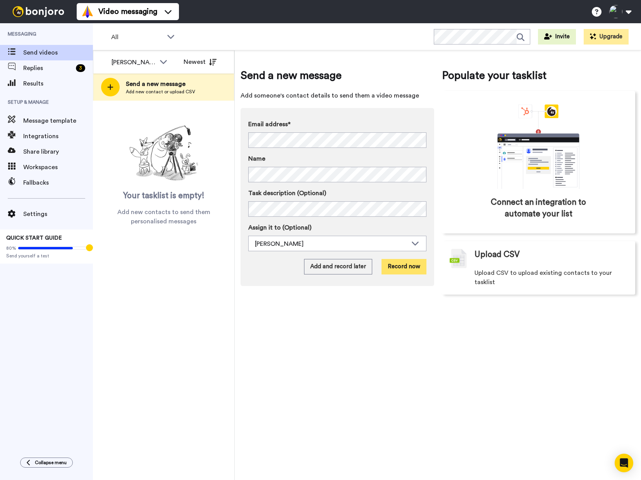
click at [404, 268] on button "Record now" at bounding box center [403, 266] width 45 height 15
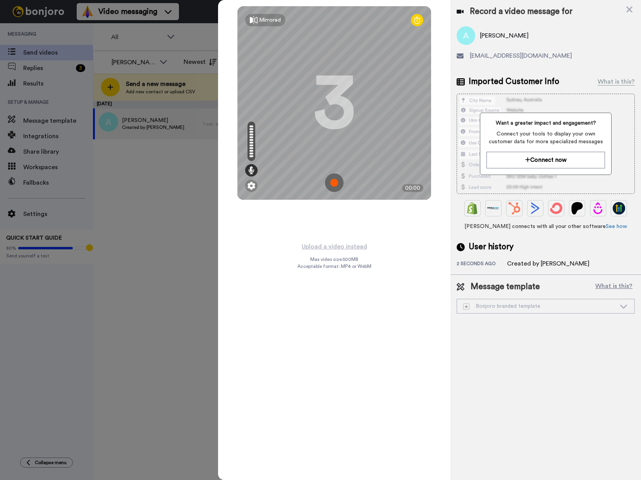
click at [337, 182] on img at bounding box center [334, 182] width 19 height 19
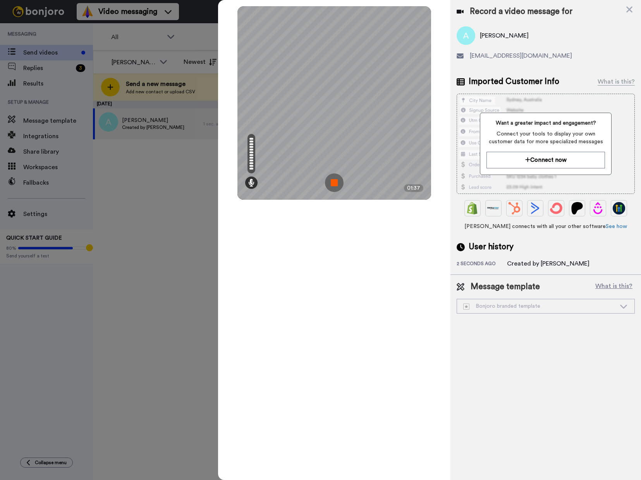
click at [337, 182] on img at bounding box center [334, 182] width 19 height 19
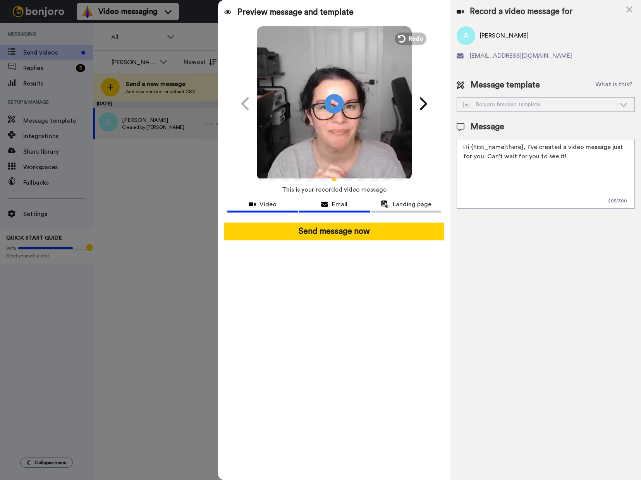
click at [341, 204] on span "Email" at bounding box center [339, 204] width 15 height 9
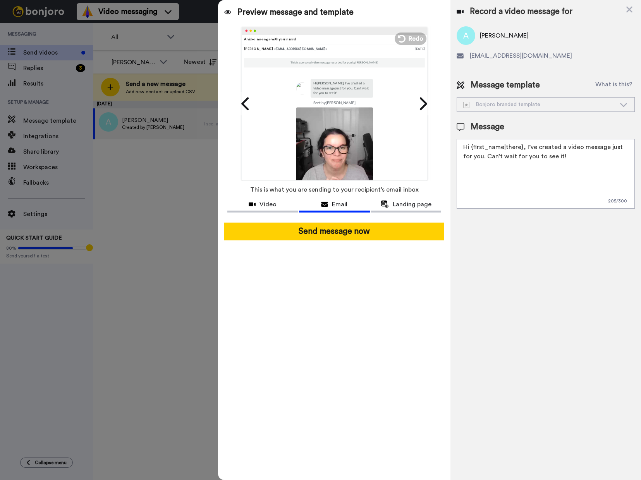
click at [412, 195] on span "This is what you are sending to your recipient’s email inbox" at bounding box center [334, 189] width 168 height 17
click at [408, 201] on span "Landing page" at bounding box center [411, 204] width 39 height 9
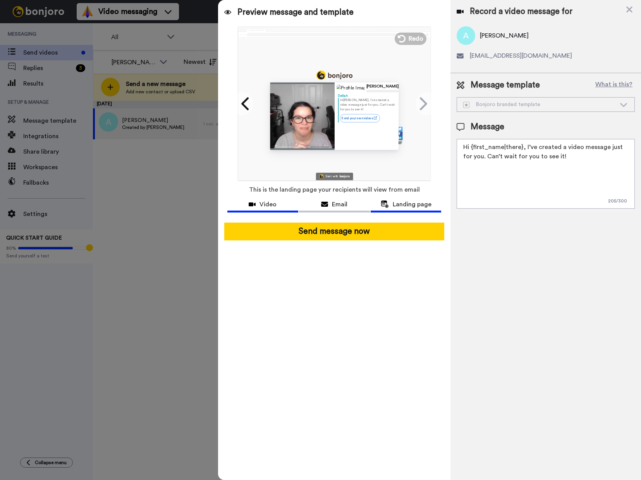
click at [269, 208] on span "Video" at bounding box center [267, 204] width 17 height 9
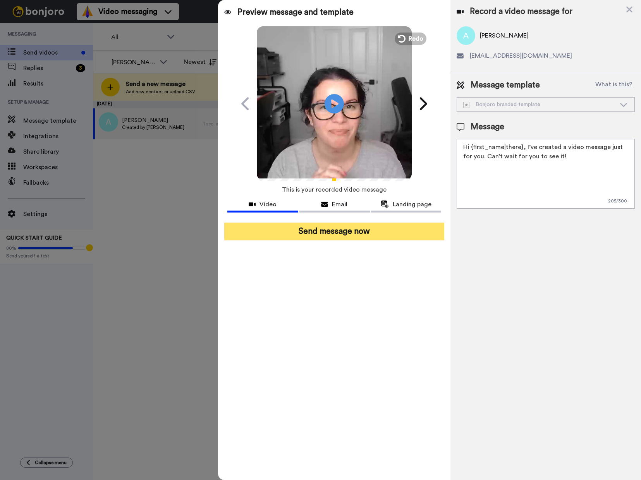
click at [343, 233] on button "Send message now" at bounding box center [334, 232] width 220 height 18
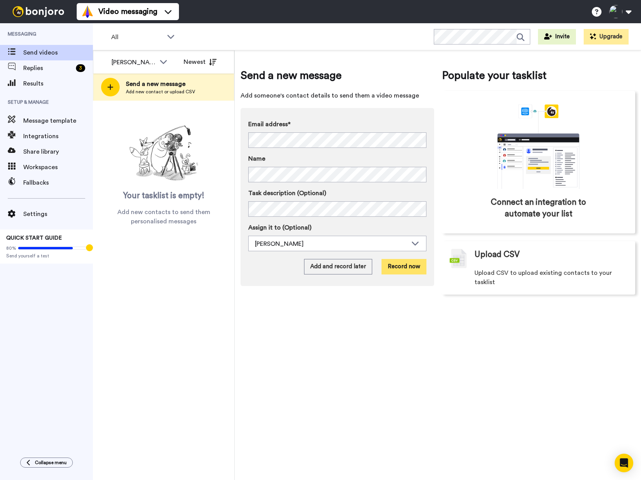
click at [409, 262] on button "Record now" at bounding box center [403, 266] width 45 height 15
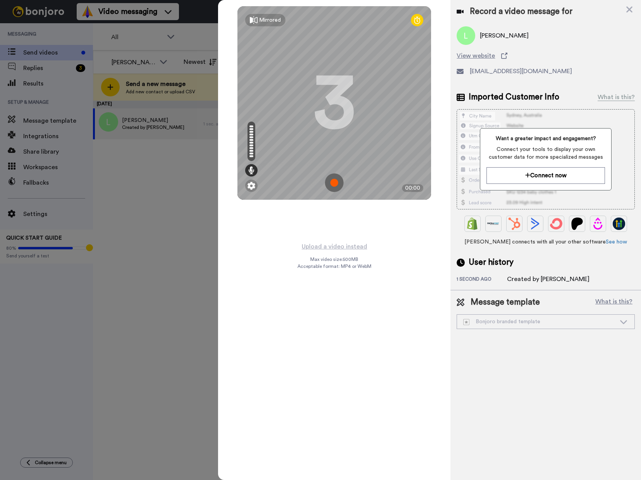
click at [336, 183] on img at bounding box center [334, 182] width 19 height 19
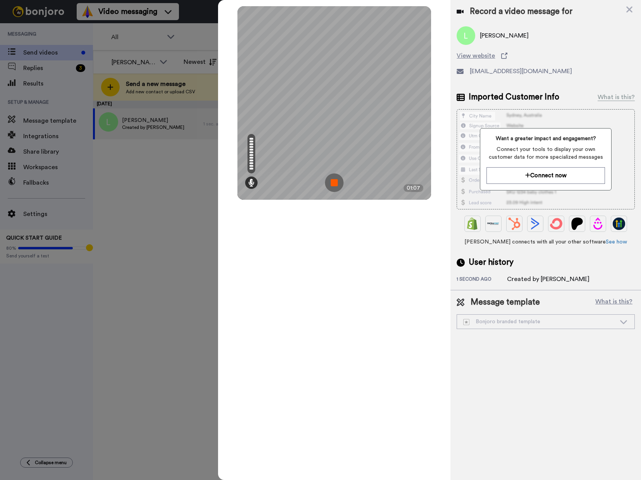
click at [332, 182] on img at bounding box center [334, 182] width 19 height 19
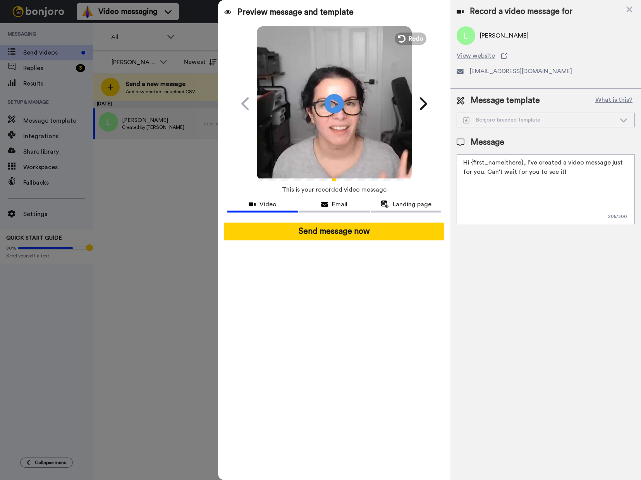
click at [560, 172] on textarea "Hi {first_name|there}, I’ve created a video message just for you. Can’t wait fo…" at bounding box center [545, 189] width 178 height 70
click at [475, 194] on textarea "Hi {first_name|there}, I’ve created a video message just for you. Can’t wait fo…" at bounding box center [545, 189] width 178 height 70
click at [598, 192] on textarea "Hi {first_name|there}, I’ve created a video message just for you. Can’t wait fo…" at bounding box center [545, 189] width 178 height 70
paste textarea "[URL][DOMAIN_NAME]"
click at [478, 200] on textarea "Hi {first_name|there}, I’ve created a video message just for you. Can’t wait fo…" at bounding box center [545, 189] width 178 height 70
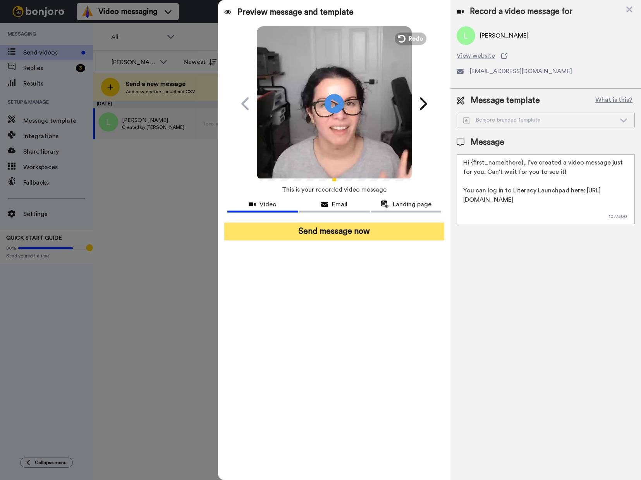
type textarea "Hi {first_name|there}, I’ve created a video message just for you. Can’t wait fo…"
click at [356, 228] on button "Send message now" at bounding box center [334, 232] width 220 height 18
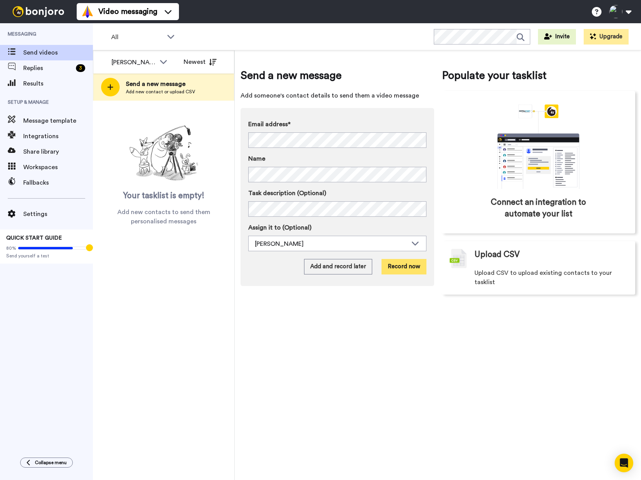
click at [406, 266] on button "Record now" at bounding box center [403, 266] width 45 height 15
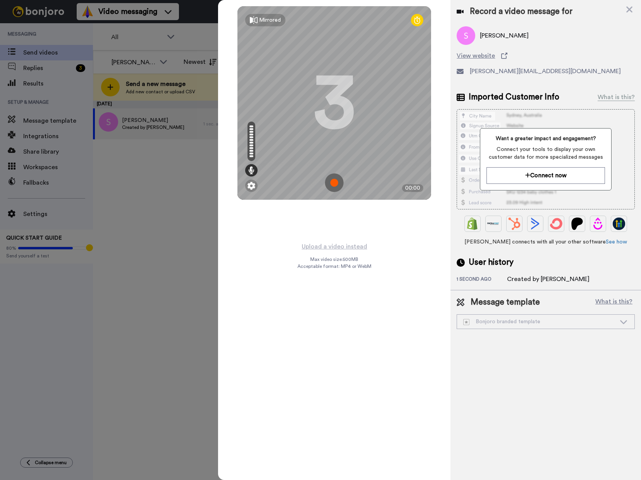
click at [336, 184] on img at bounding box center [334, 182] width 19 height 19
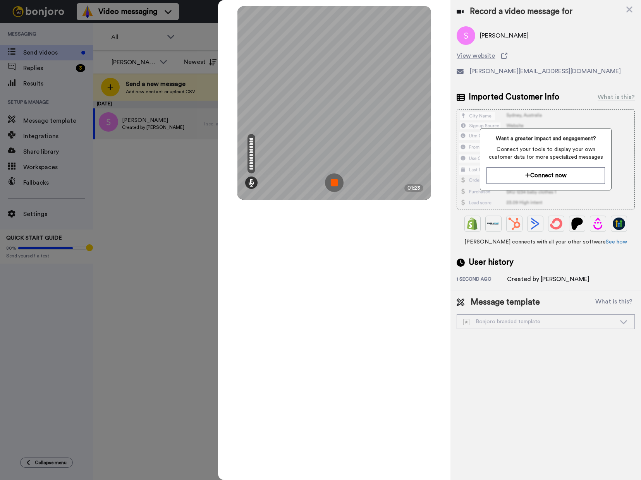
click at [333, 182] on img at bounding box center [334, 182] width 19 height 19
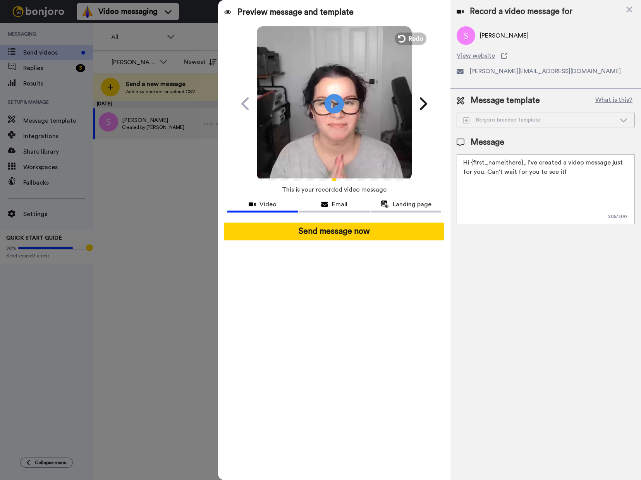
click at [586, 178] on textarea "Hi {first_name|there}, I’ve created a video message just for you. Can’t wait fo…" at bounding box center [545, 189] width 178 height 70
click at [607, 190] on textarea "Hi {first_name|there}, I’ve created a video message just for you. Can’t wait fo…" at bounding box center [545, 189] width 178 height 70
paste textarea "[URL][DOMAIN_NAME]"
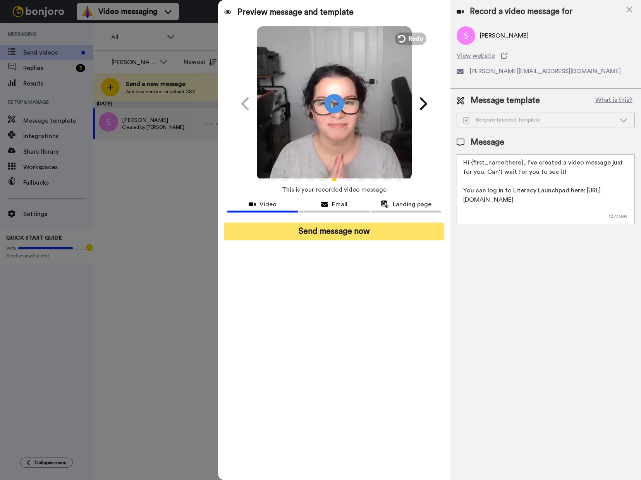
type textarea "Hi {first_name|there}, I’ve created a video message just for you. Can’t wait fo…"
click at [339, 231] on button "Send message now" at bounding box center [334, 232] width 220 height 18
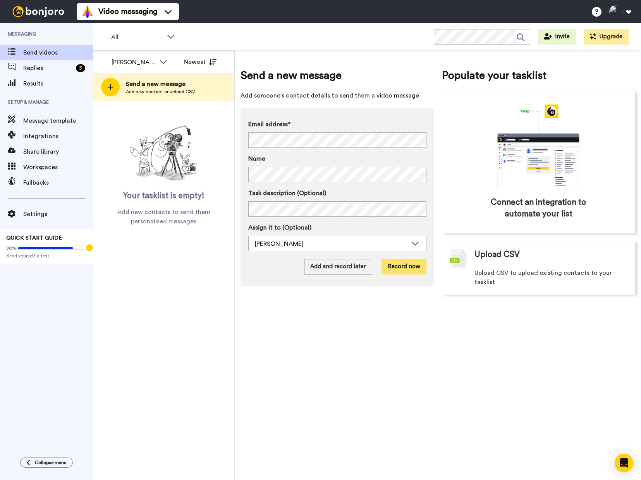
click at [396, 264] on button "Record now" at bounding box center [403, 266] width 45 height 15
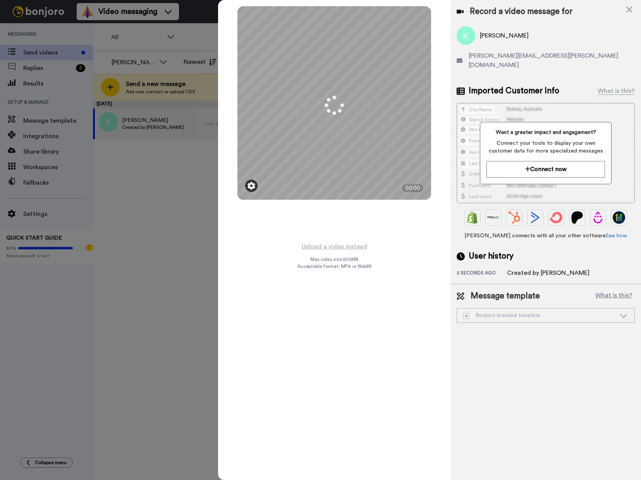
click at [253, 185] on img at bounding box center [251, 186] width 8 height 8
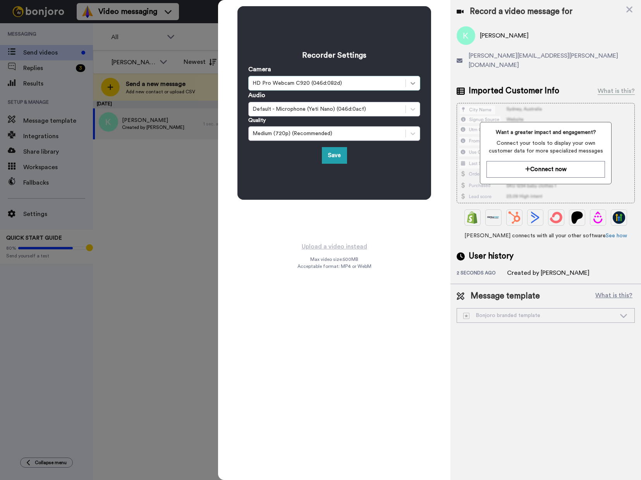
click at [406, 81] on div at bounding box center [413, 83] width 14 height 14
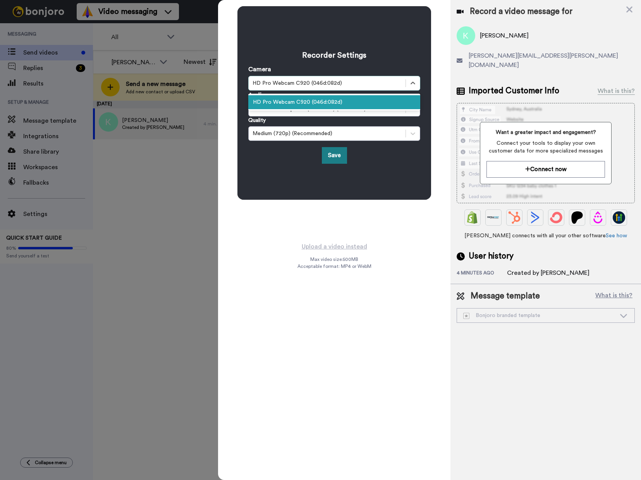
click at [327, 153] on button "Save" at bounding box center [334, 155] width 25 height 17
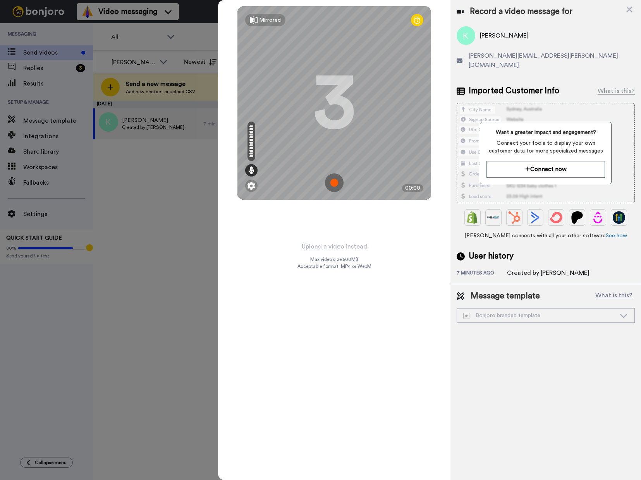
click at [333, 183] on img at bounding box center [334, 182] width 19 height 19
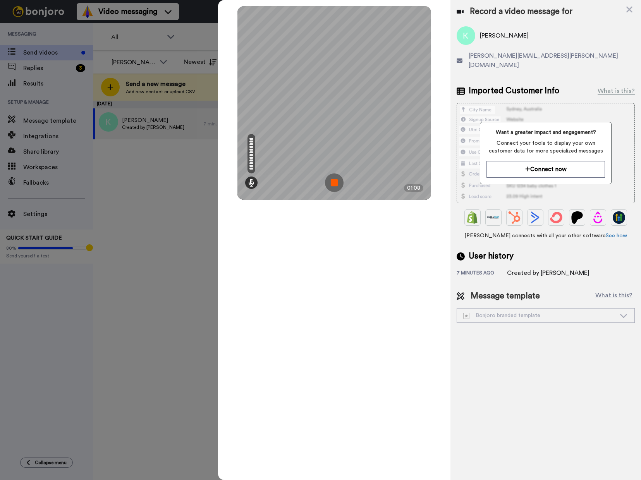
click at [335, 186] on img at bounding box center [334, 182] width 19 height 19
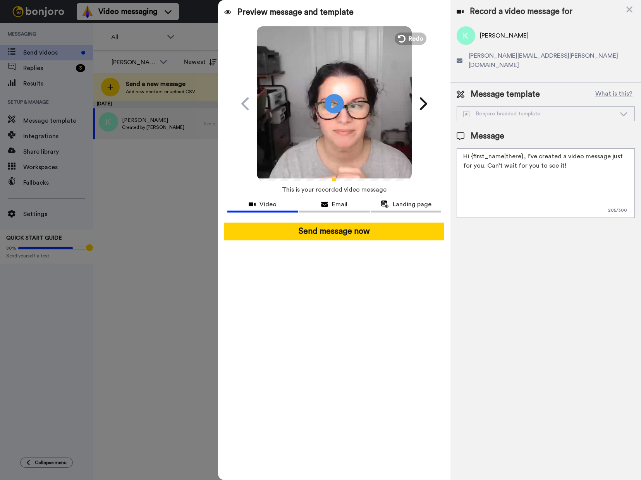
click at [581, 160] on textarea "Hi {first_name|there}, I’ve created a video message just for you. Can’t wait fo…" at bounding box center [545, 183] width 178 height 70
click at [338, 111] on icon at bounding box center [334, 103] width 21 height 21
click at [592, 177] on textarea "Hi {first_name|there}, I’ve created a video message just for you. Can’t wait fo…" at bounding box center [545, 183] width 178 height 70
paste textarea "https://delilaho.thrivecart.com/l/literacy-launchpad/"
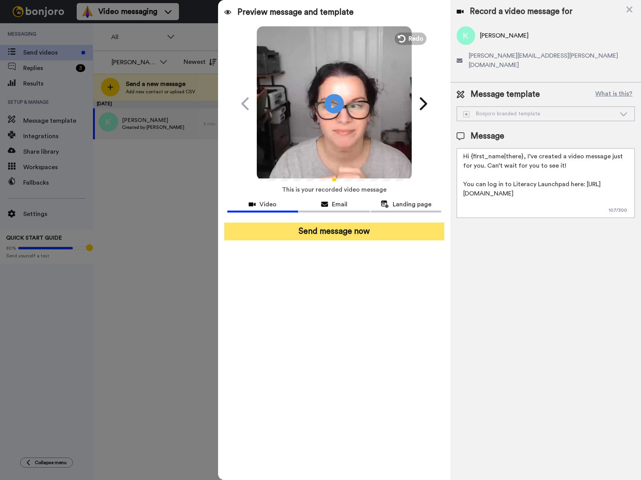
type textarea "Hi {first_name|there}, I’ve created a video message just for you. Can’t wait fo…"
click at [349, 233] on button "Send message now" at bounding box center [334, 232] width 220 height 18
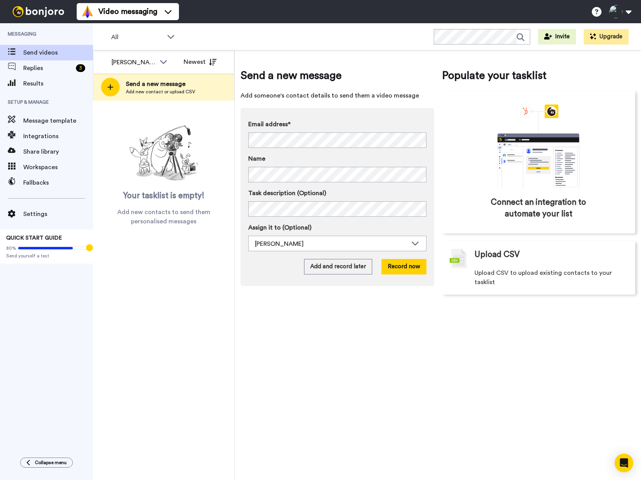
click at [25, 91] on span "Setup & Manage" at bounding box center [46, 102] width 93 height 22
click at [34, 82] on span "Results" at bounding box center [58, 83] width 70 height 9
